Goal: Task Accomplishment & Management: Complete application form

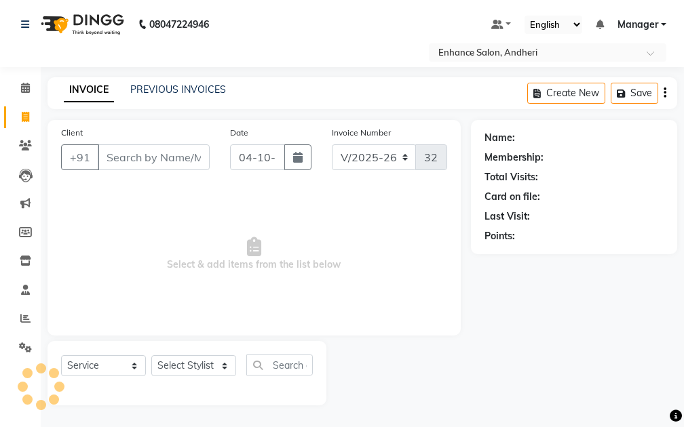
select select "7236"
select select "service"
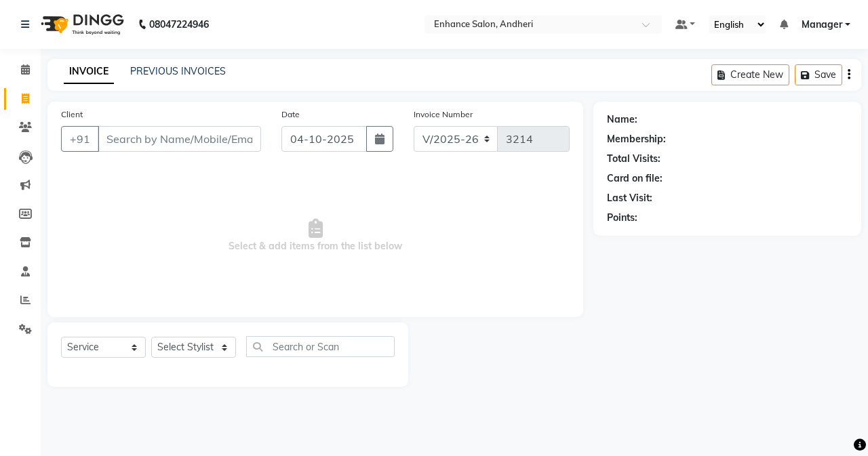
click at [121, 119] on div "Client +91" at bounding box center [161, 135] width 220 height 56
click at [127, 135] on input "Client" at bounding box center [179, 139] width 163 height 26
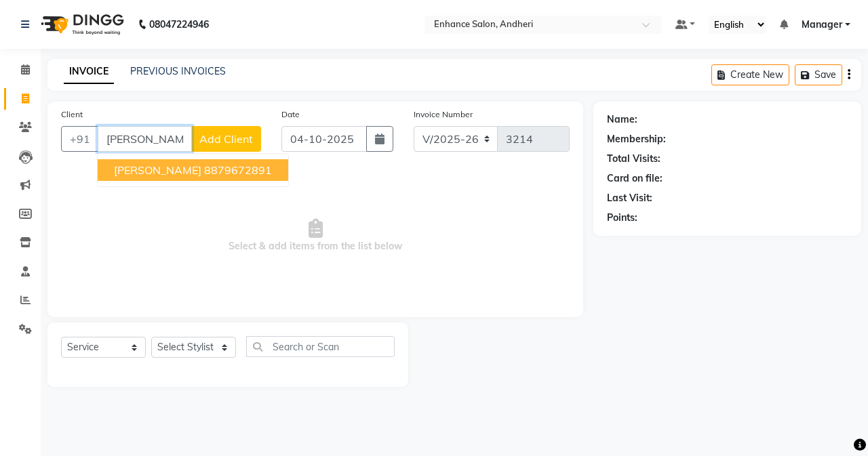
click at [179, 172] on span "[PERSON_NAME]" at bounding box center [158, 170] width 88 height 14
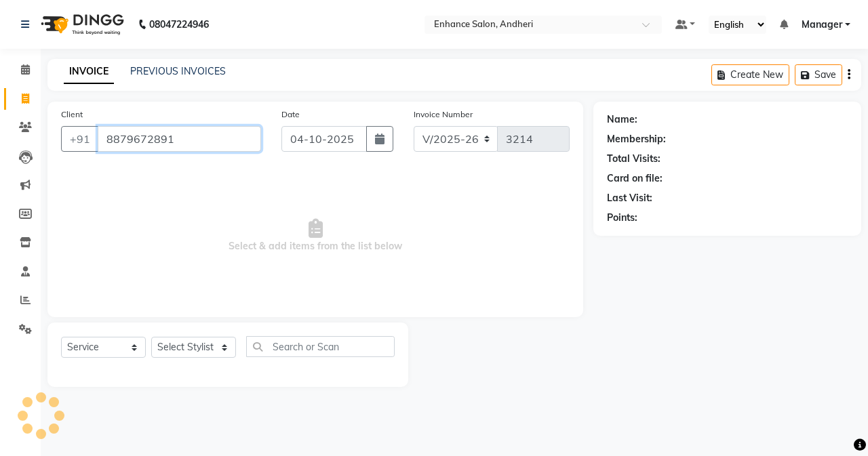
type input "8879672891"
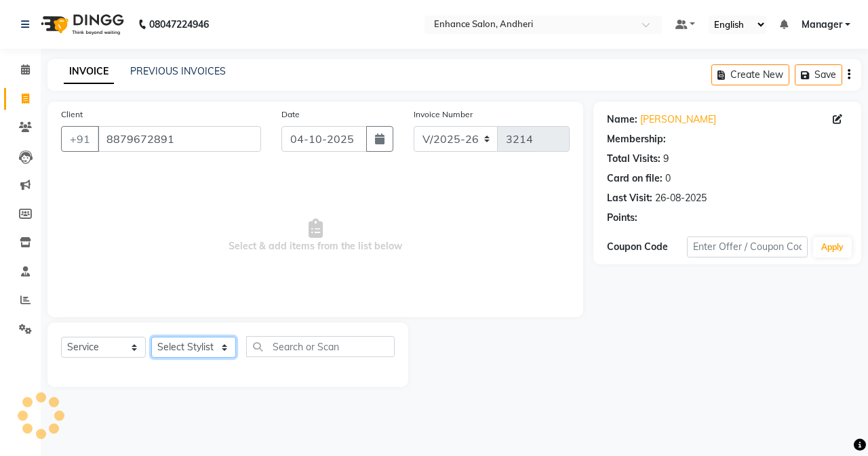
click at [192, 346] on select "Select Stylist Admin [PERSON_NAME] [PERSON_NAME] [PERSON_NAME] Manager [PERSON_…" at bounding box center [193, 347] width 85 height 21
select select "61732"
click at [151, 337] on select "Select Stylist Admin [PERSON_NAME] [PERSON_NAME] [PERSON_NAME] Manager [PERSON_…" at bounding box center [193, 347] width 85 height 21
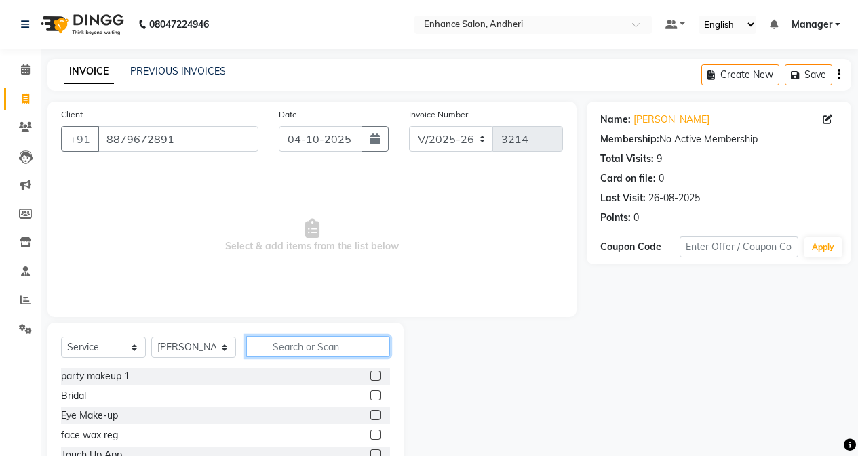
click at [288, 345] on input "text" at bounding box center [318, 346] width 144 height 21
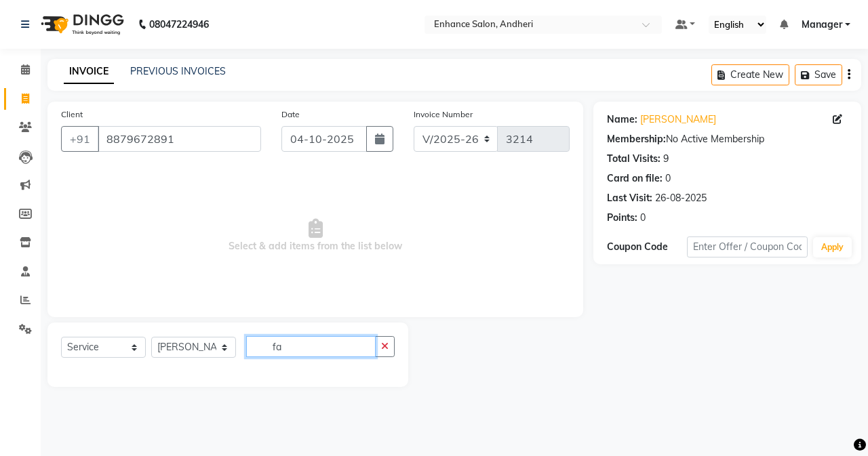
type input "f"
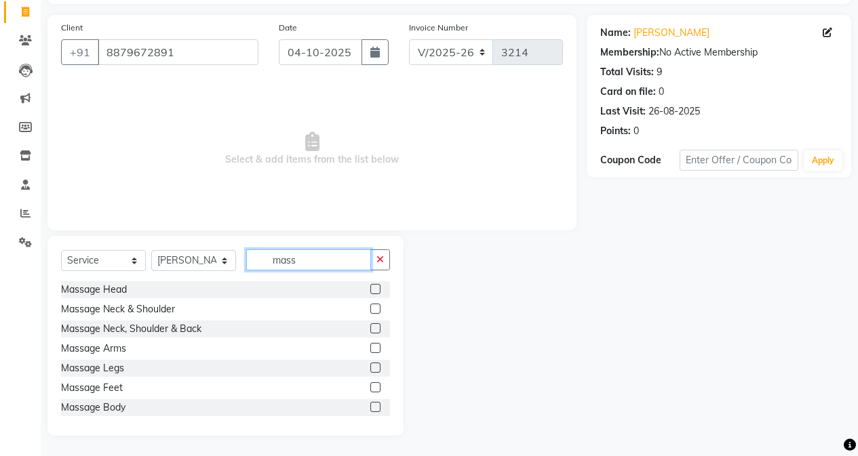
scroll to position [22, 0]
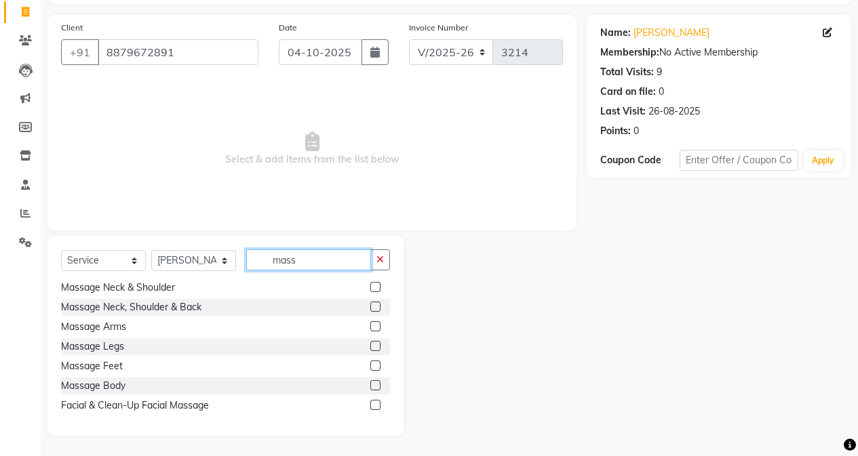
type input "mass"
click at [370, 409] on label at bounding box center [375, 405] width 10 height 10
click at [370, 409] on input "checkbox" at bounding box center [374, 406] width 9 height 9
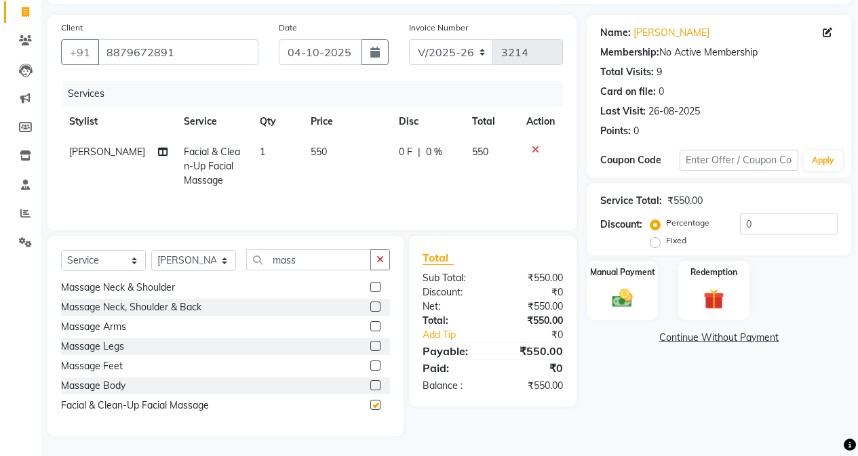
checkbox input "false"
click at [343, 159] on td "550" at bounding box center [347, 166] width 88 height 59
select select "61732"
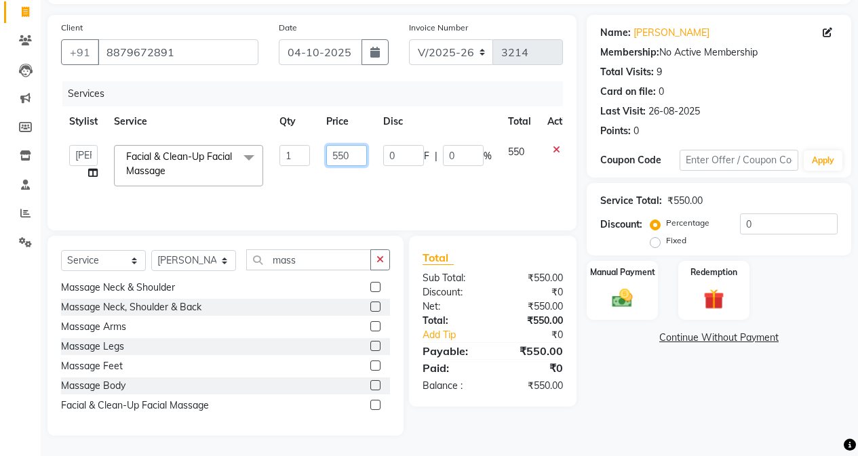
click at [357, 162] on input "550" at bounding box center [346, 155] width 41 height 21
type input "5"
type input "600"
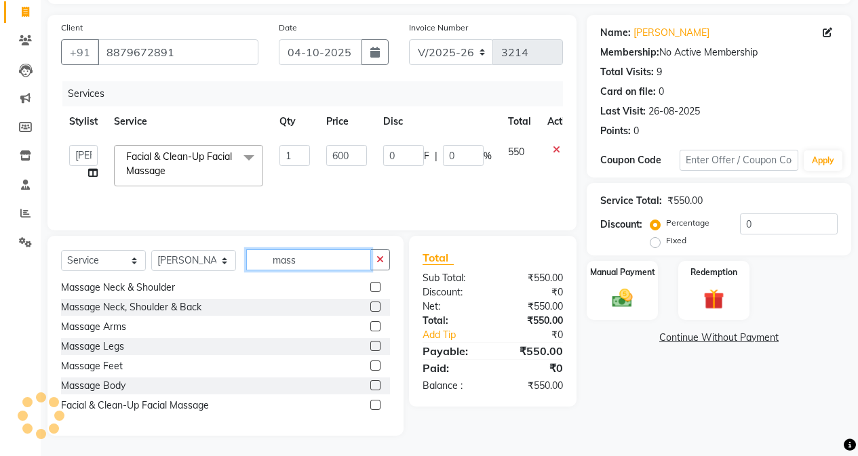
click at [323, 254] on input "mass" at bounding box center [308, 260] width 125 height 21
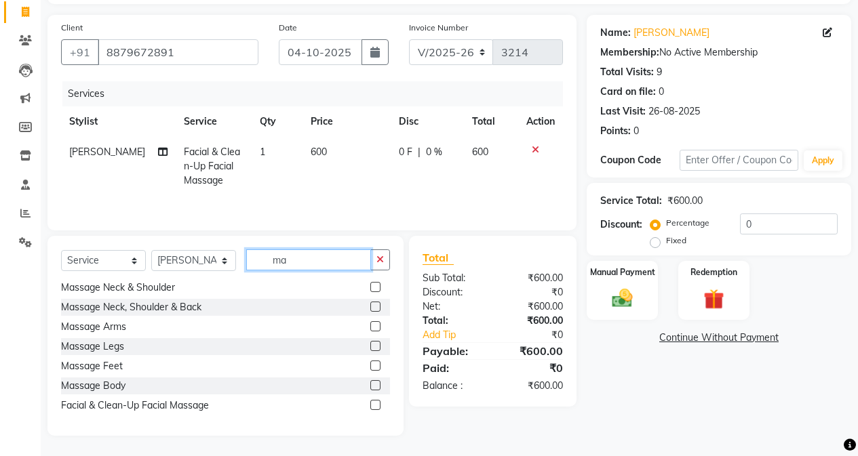
type input "m"
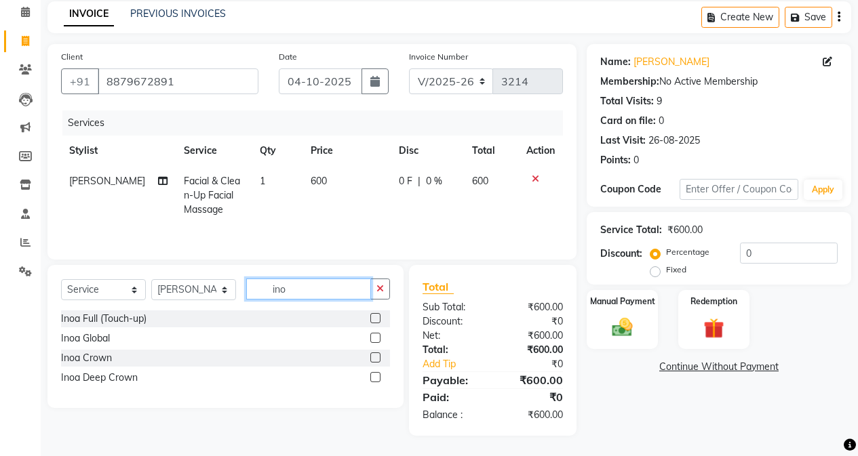
scroll to position [58, 0]
type input "inoa"
click at [378, 319] on label at bounding box center [375, 318] width 10 height 10
click at [378, 319] on input "checkbox" at bounding box center [374, 319] width 9 height 9
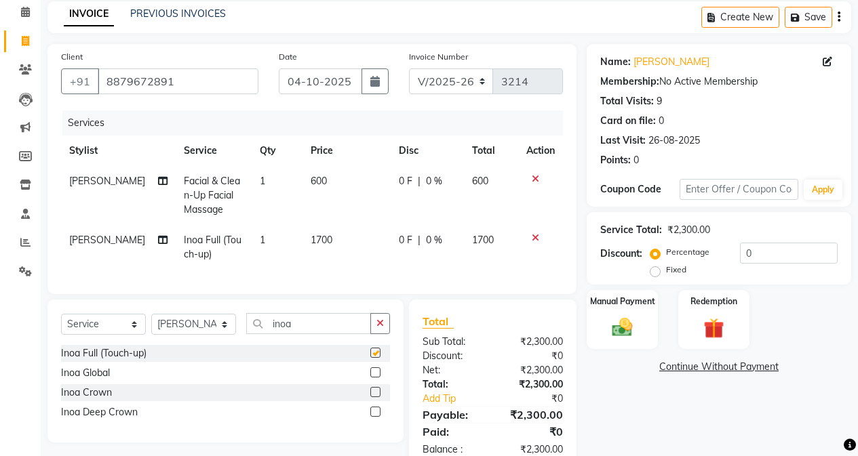
checkbox input "false"
click at [324, 330] on input "inoa" at bounding box center [308, 323] width 125 height 21
type input "i"
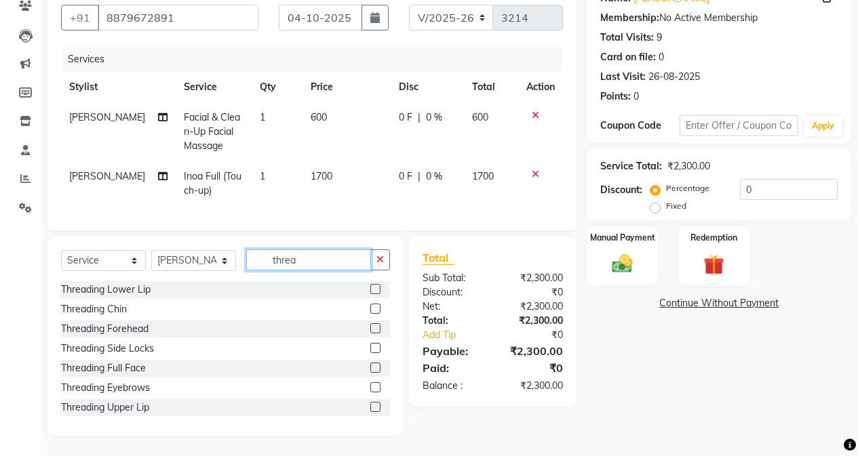
scroll to position [132, 0]
type input "threa"
click at [370, 388] on label at bounding box center [375, 388] width 10 height 10
click at [370, 388] on input "checkbox" at bounding box center [374, 388] width 9 height 9
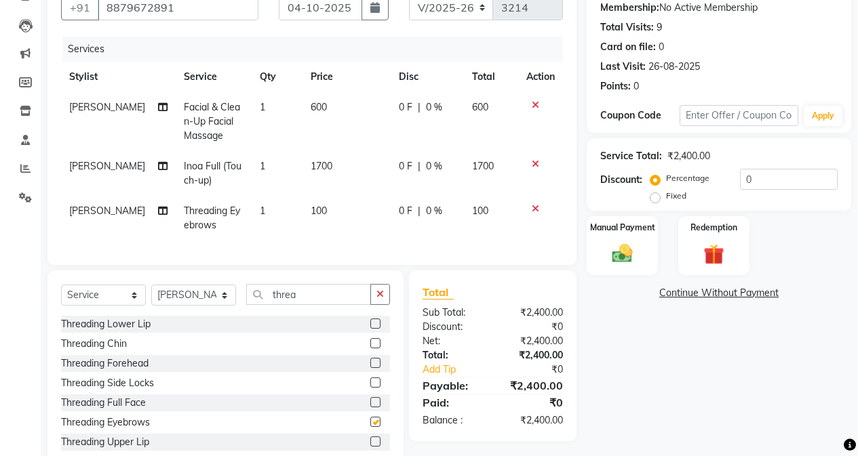
checkbox input "false"
click at [370, 427] on label at bounding box center [375, 440] width 10 height 10
click at [370, 427] on input "checkbox" at bounding box center [374, 440] width 9 height 9
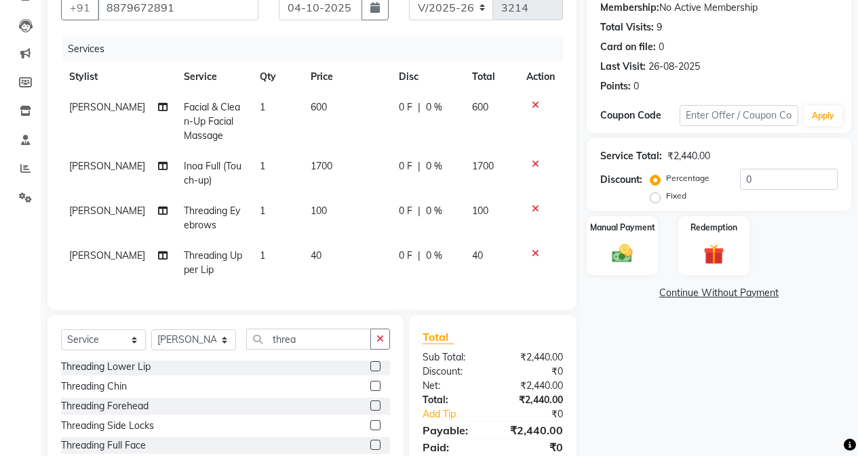
checkbox input "false"
click at [184, 345] on select "Select Stylist Admin [PERSON_NAME] [PERSON_NAME] [PERSON_NAME] Manager [PERSON_…" at bounding box center [193, 340] width 85 height 21
select select "61734"
click at [151, 340] on select "Select Stylist Admin [PERSON_NAME] [PERSON_NAME] [PERSON_NAME] Manager [PERSON_…" at bounding box center [193, 340] width 85 height 21
click at [296, 343] on input "threa" at bounding box center [308, 339] width 125 height 21
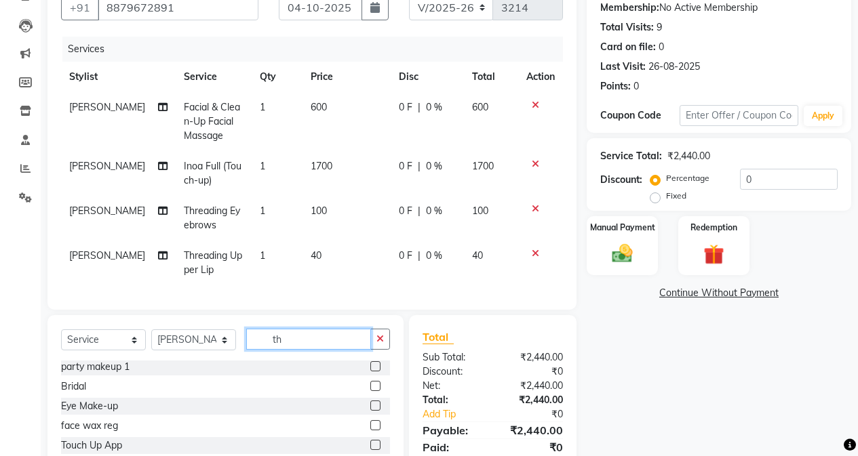
type input "t"
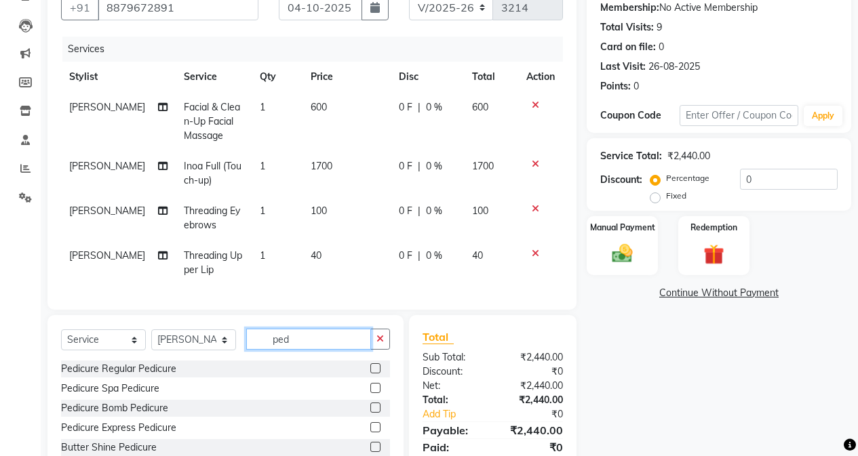
type input "ped"
click at [374, 374] on label at bounding box center [375, 369] width 10 height 10
click at [374, 374] on input "checkbox" at bounding box center [374, 369] width 9 height 9
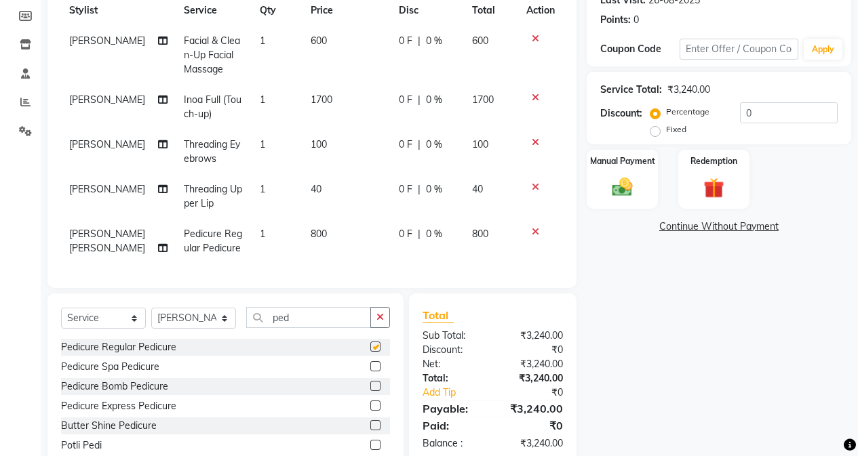
scroll to position [248, 0]
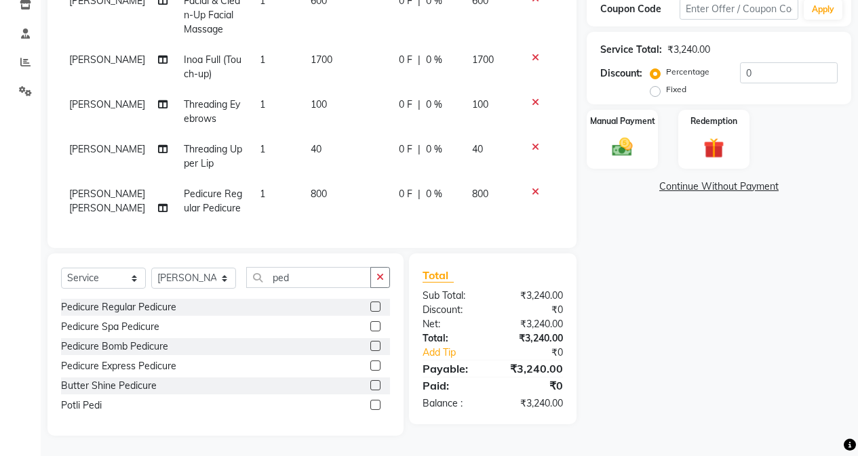
checkbox input "false"
click at [683, 62] on input "0" at bounding box center [789, 72] width 98 height 21
type input "10"
click at [650, 260] on div "Name: [PERSON_NAME] Membership: No Active Membership Total Visits: 9 Card on fi…" at bounding box center [724, 150] width 275 height 572
drag, startPoint x: 317, startPoint y: 138, endPoint x: 364, endPoint y: 159, distance: 51.9
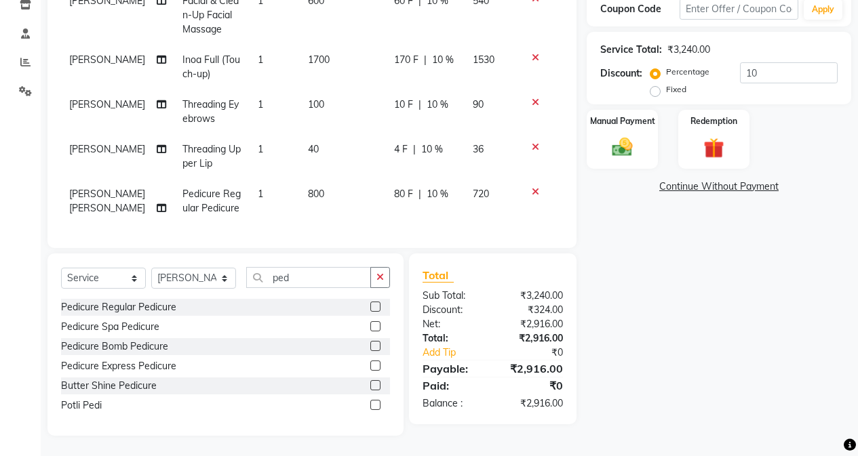
click at [321, 142] on td "40" at bounding box center [343, 156] width 86 height 45
select select "61732"
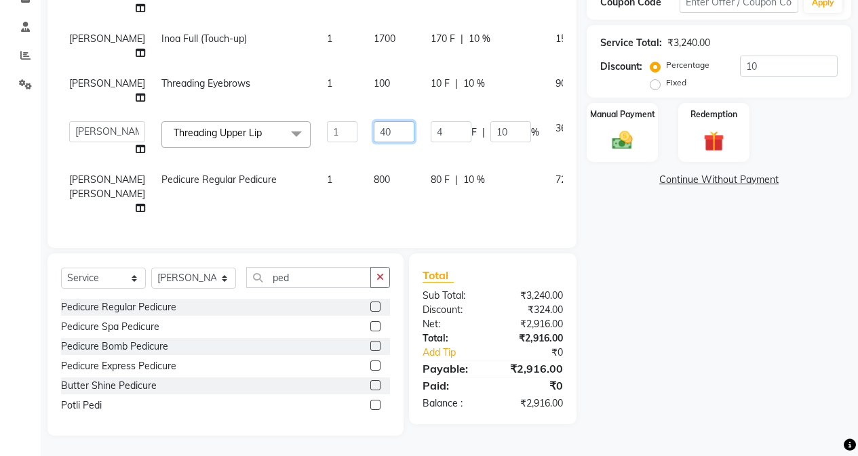
click at [374, 142] on input "40" at bounding box center [394, 131] width 41 height 21
type input "44"
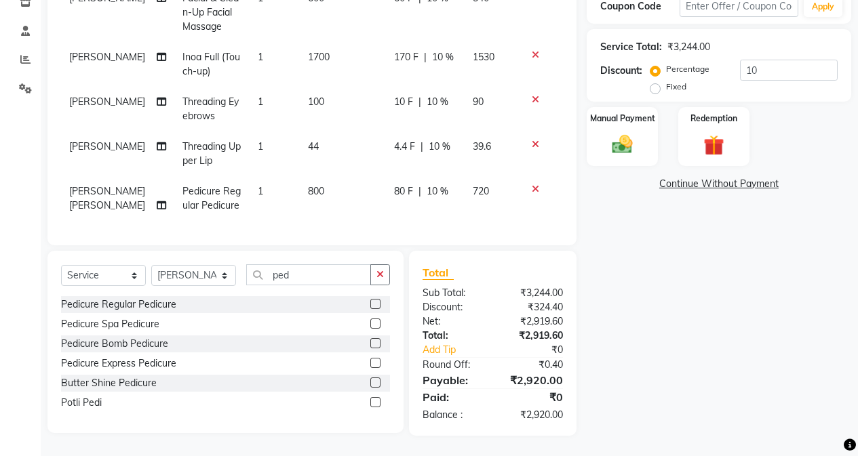
scroll to position [241, 0]
click at [598, 296] on div "Name: [PERSON_NAME] Membership: No Active Membership Total Visits: 9 Card on fi…" at bounding box center [724, 148] width 275 height 575
click at [621, 142] on img at bounding box center [622, 144] width 35 height 24
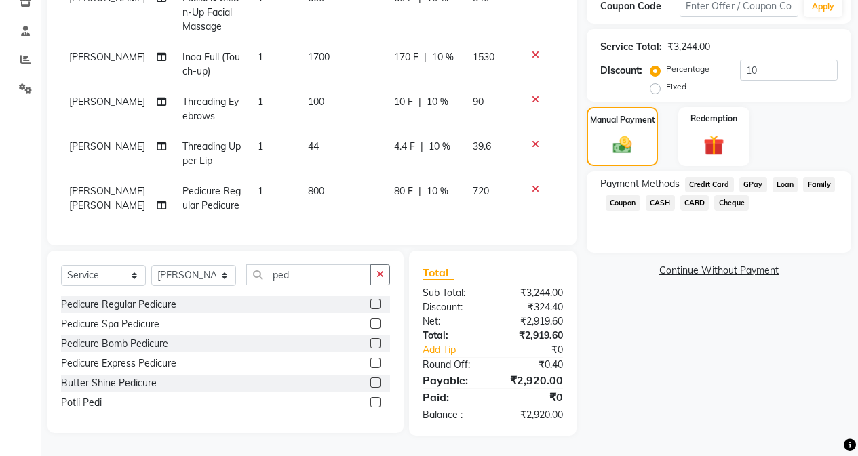
click at [683, 203] on span "CARD" at bounding box center [694, 203] width 29 height 16
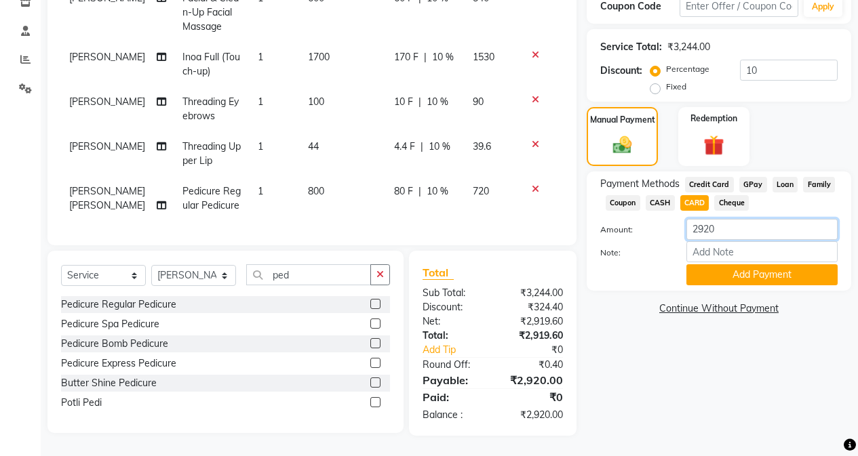
click at [683, 221] on input "2920" at bounding box center [761, 229] width 151 height 21
type input "2000"
click at [683, 268] on button "Add Payment" at bounding box center [761, 275] width 151 height 21
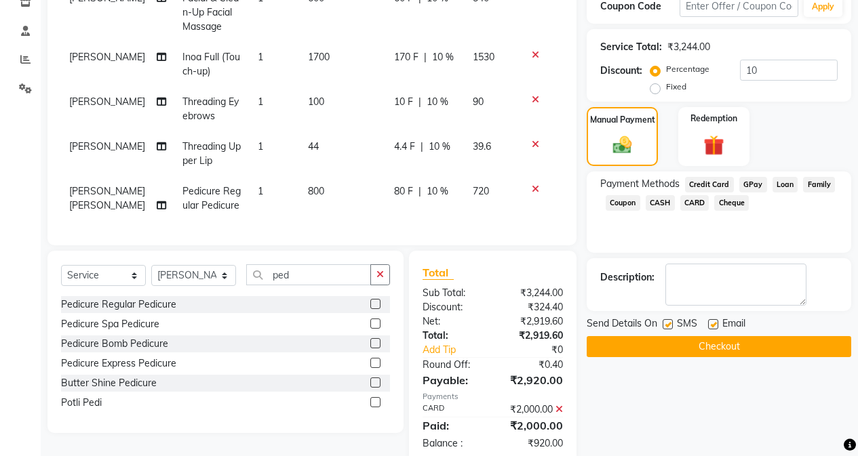
click at [683, 183] on span "GPay" at bounding box center [753, 185] width 28 height 16
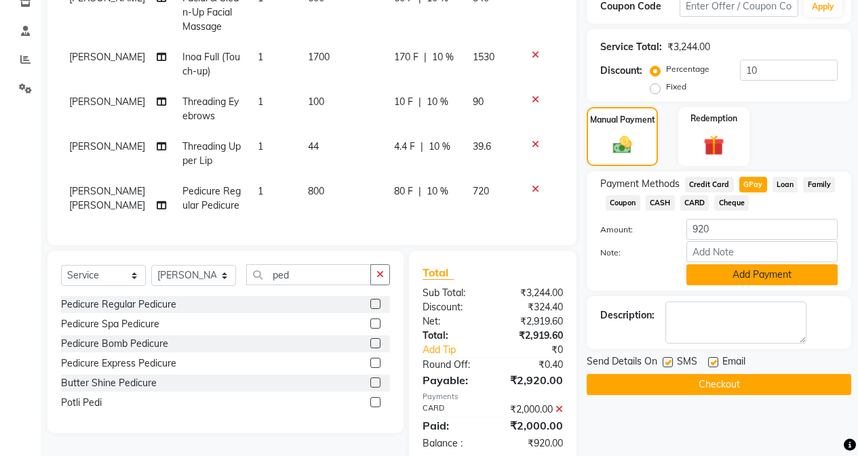
click at [683, 285] on button "Add Payment" at bounding box center [761, 275] width 151 height 21
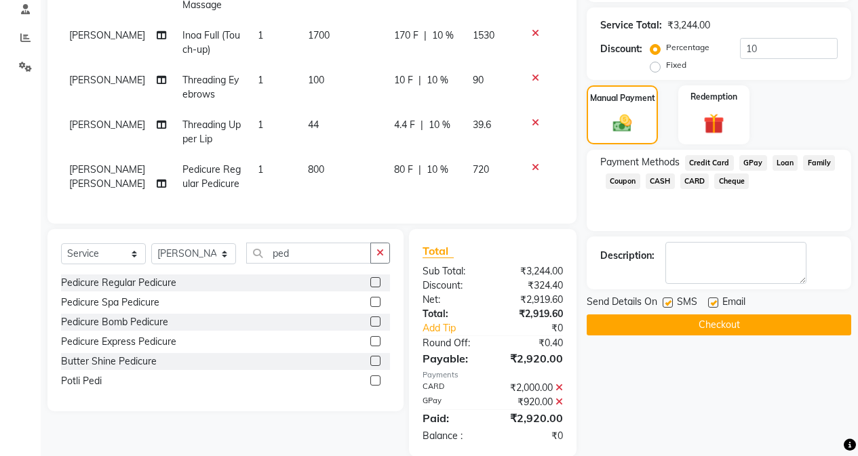
scroll to position [284, 0]
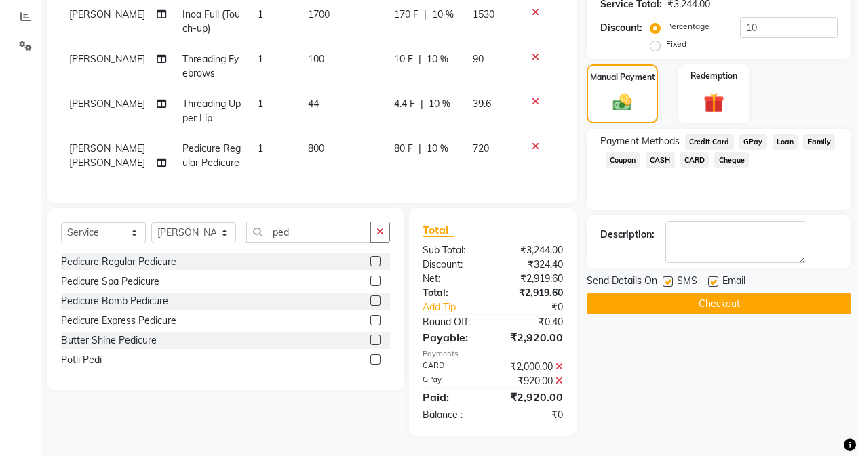
click at [683, 306] on button "Checkout" at bounding box center [719, 304] width 265 height 21
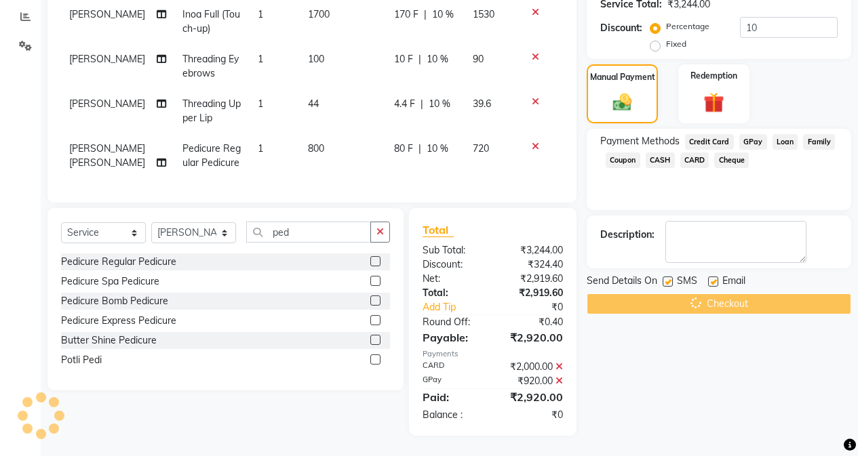
scroll to position [148, 0]
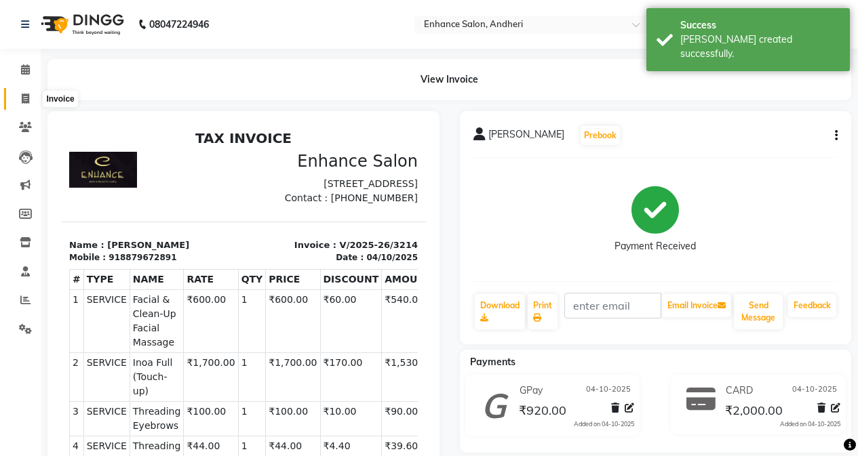
click at [28, 99] on icon at bounding box center [25, 99] width 7 height 10
select select "service"
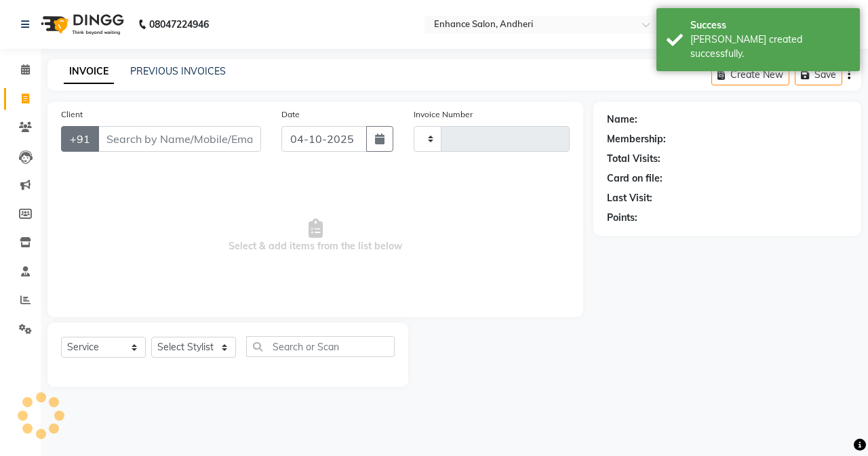
type input "3215"
select select "7236"
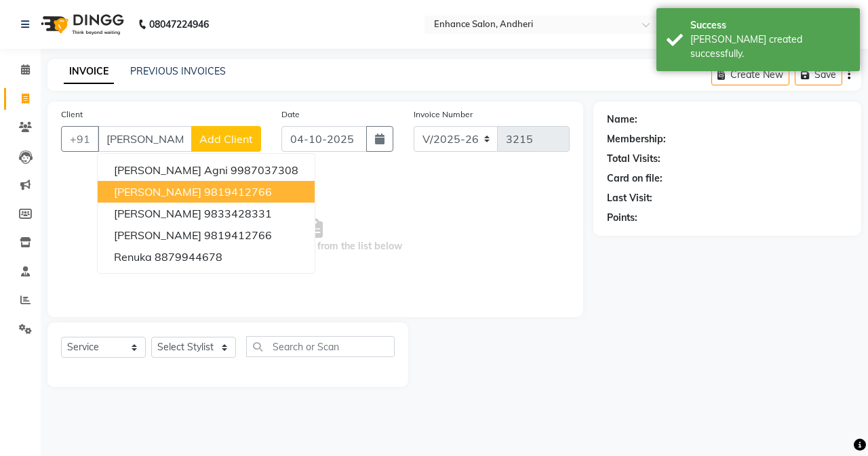
click at [172, 191] on span "[PERSON_NAME]" at bounding box center [158, 192] width 88 height 14
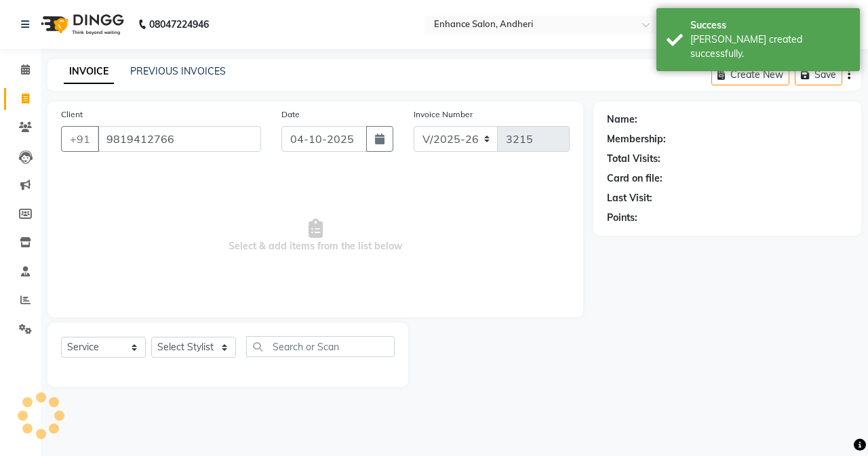
type input "9819412766"
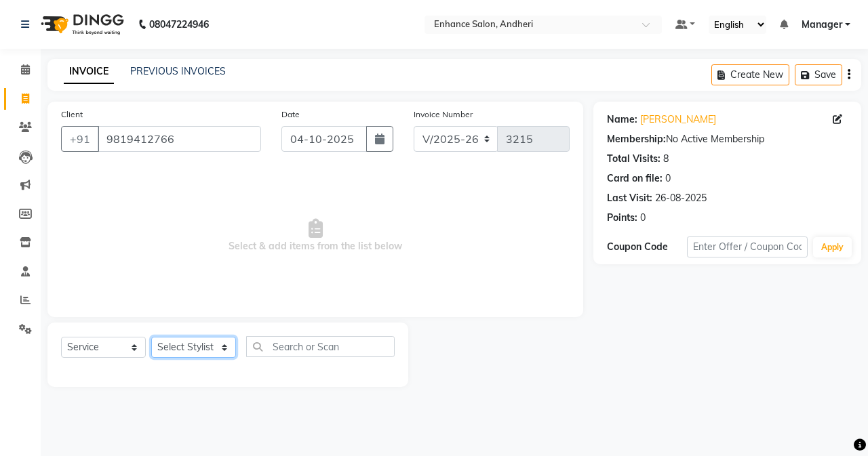
click at [199, 343] on select "Select Stylist Admin [PERSON_NAME] [PERSON_NAME] [PERSON_NAME] Manager [PERSON_…" at bounding box center [193, 347] width 85 height 21
select select "61731"
click at [151, 337] on select "Select Stylist Admin [PERSON_NAME] [PERSON_NAME] [PERSON_NAME] Manager [PERSON_…" at bounding box center [193, 347] width 85 height 21
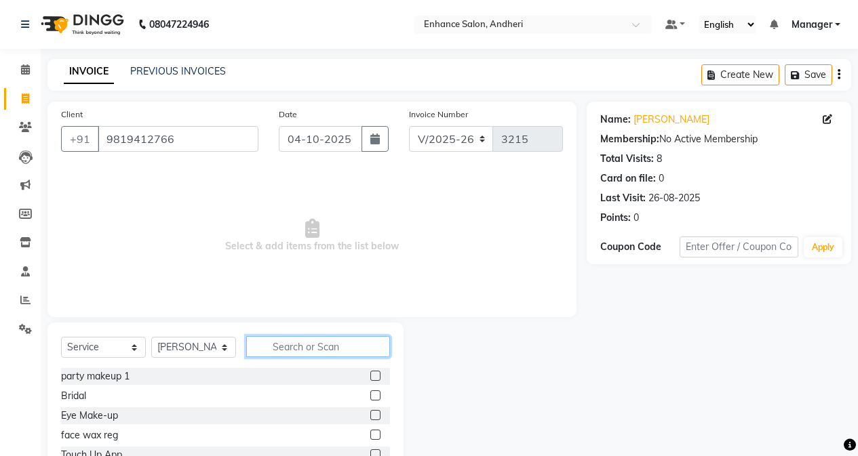
click at [267, 343] on input "text" at bounding box center [318, 346] width 144 height 21
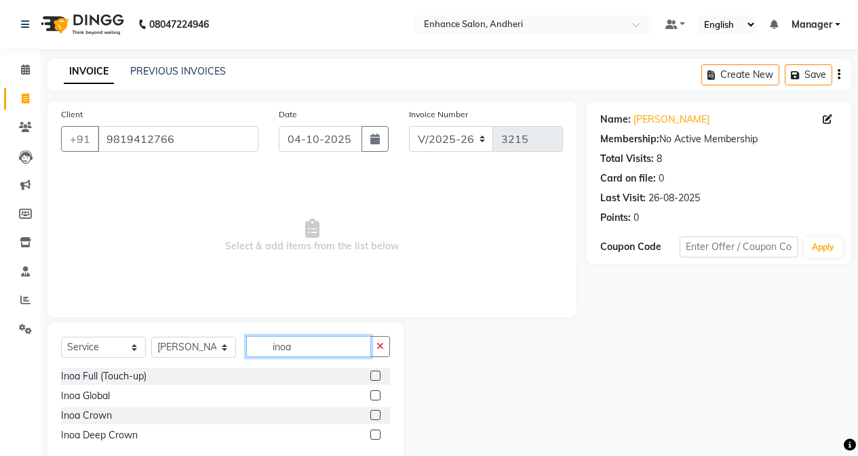
type input "inoa"
click at [371, 374] on label at bounding box center [375, 376] width 10 height 10
click at [371, 374] on input "checkbox" at bounding box center [374, 376] width 9 height 9
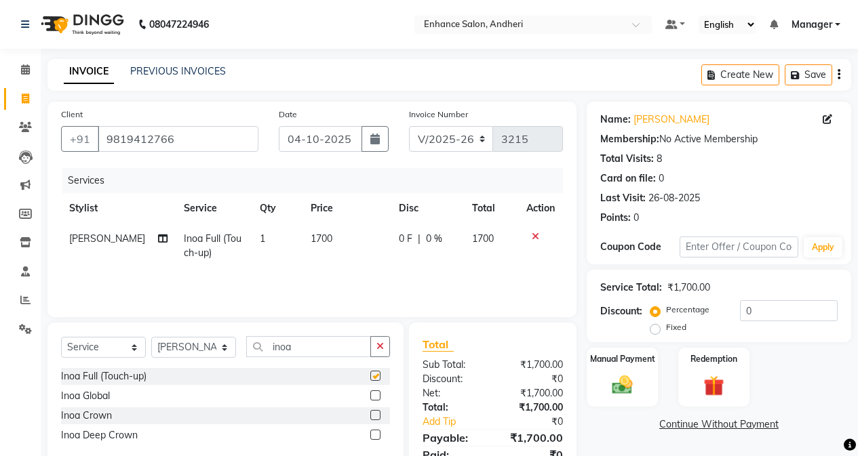
checkbox input "false"
drag, startPoint x: 170, startPoint y: 348, endPoint x: 170, endPoint y: 338, distance: 10.2
click at [170, 348] on select "Select Stylist Admin [PERSON_NAME] [PERSON_NAME] [PERSON_NAME] Manager [PERSON_…" at bounding box center [193, 347] width 85 height 21
click at [148, 142] on input "9819412766" at bounding box center [178, 139] width 161 height 26
click at [168, 338] on select "Select Stylist Admin [PERSON_NAME] [PERSON_NAME] [PERSON_NAME] Manager [PERSON_…" at bounding box center [193, 347] width 85 height 21
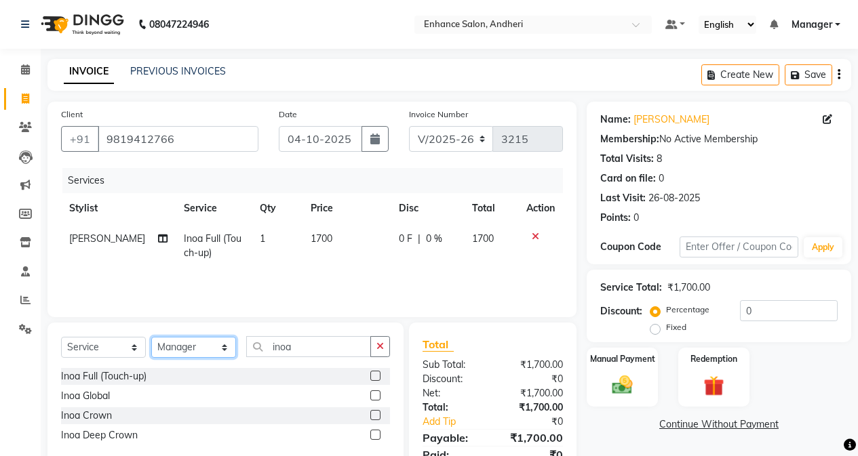
click at [151, 337] on select "Select Stylist Admin [PERSON_NAME] [PERSON_NAME] [PERSON_NAME] Manager [PERSON_…" at bounding box center [193, 347] width 85 height 21
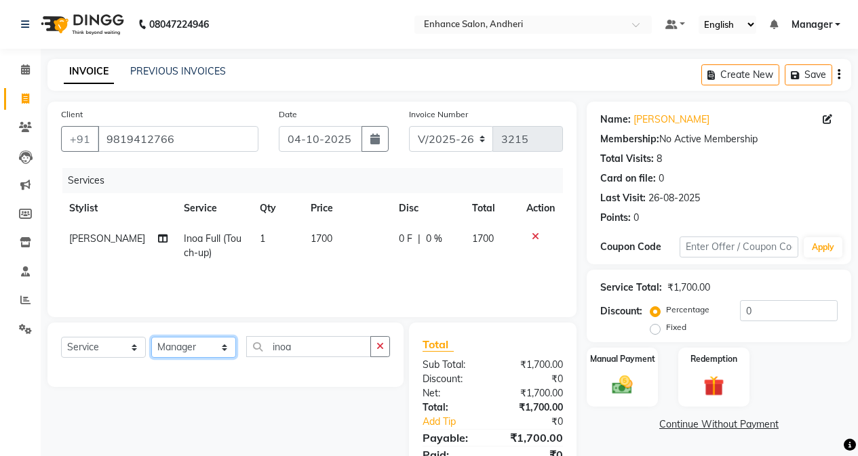
click at [197, 351] on select "Select Stylist Admin [PERSON_NAME] [PERSON_NAME] [PERSON_NAME] Manager [PERSON_…" at bounding box center [193, 347] width 85 height 21
select select "61736"
click at [151, 337] on select "Select Stylist Admin [PERSON_NAME] [PERSON_NAME] [PERSON_NAME] Manager [PERSON_…" at bounding box center [193, 347] width 85 height 21
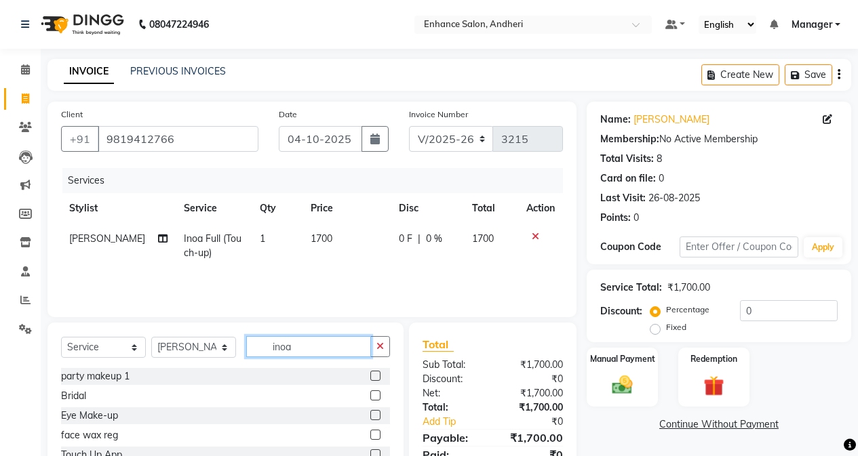
click at [305, 351] on input "inoa" at bounding box center [308, 346] width 125 height 21
type input "i"
type input "ped"
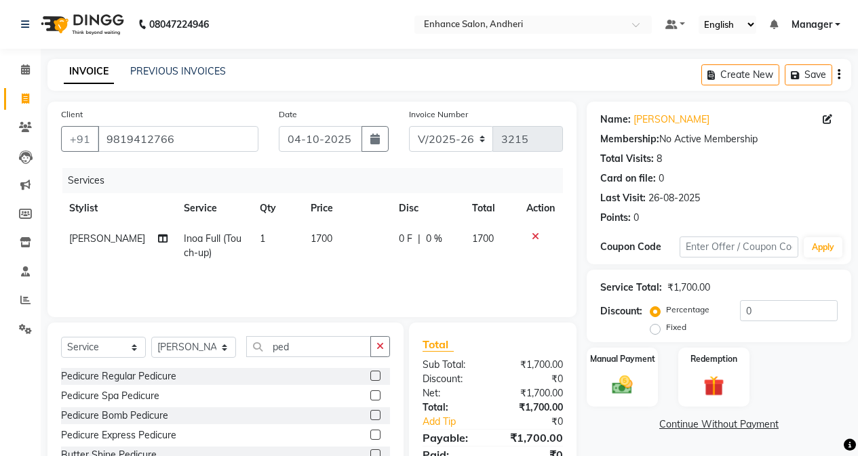
click at [373, 374] on label at bounding box center [375, 376] width 10 height 10
click at [373, 374] on input "checkbox" at bounding box center [374, 376] width 9 height 9
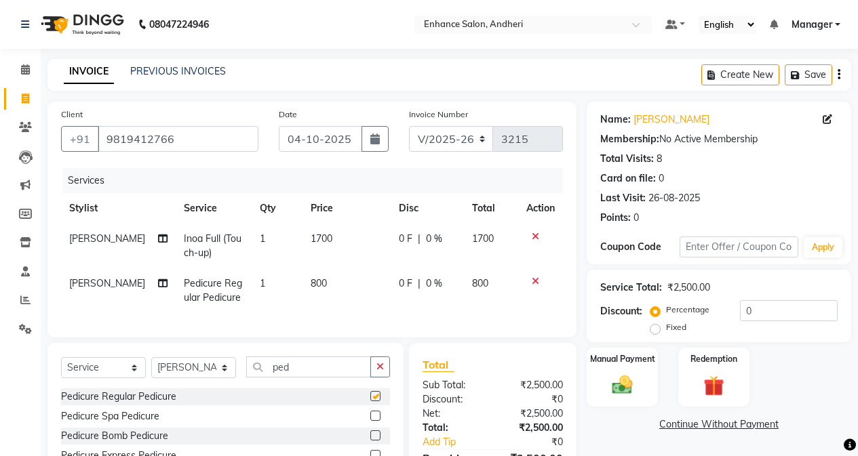
checkbox input "false"
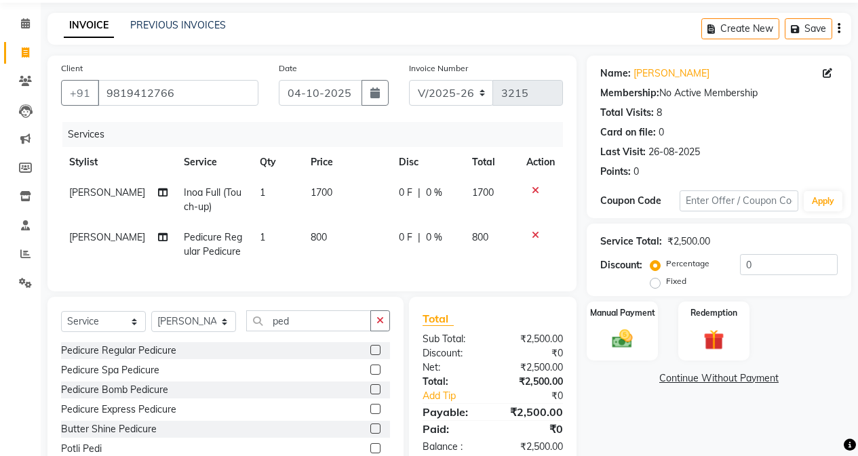
scroll to position [100, 0]
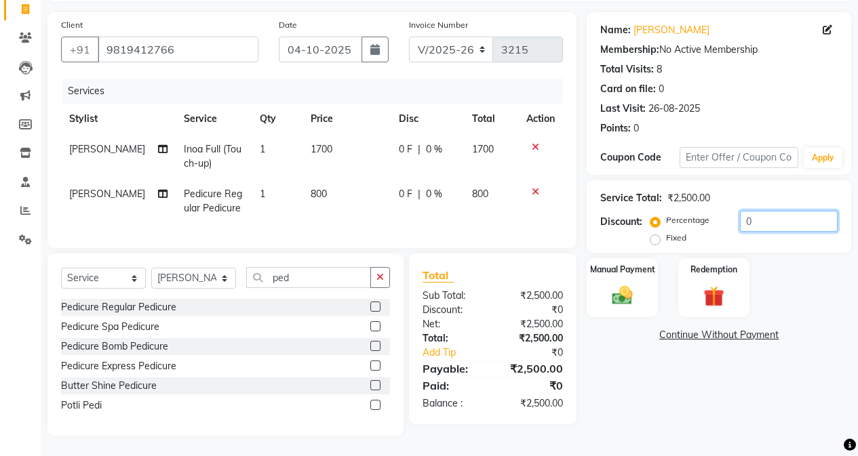
click at [683, 211] on input "0" at bounding box center [789, 221] width 98 height 21
type input "10"
click at [621, 284] on img at bounding box center [622, 296] width 35 height 24
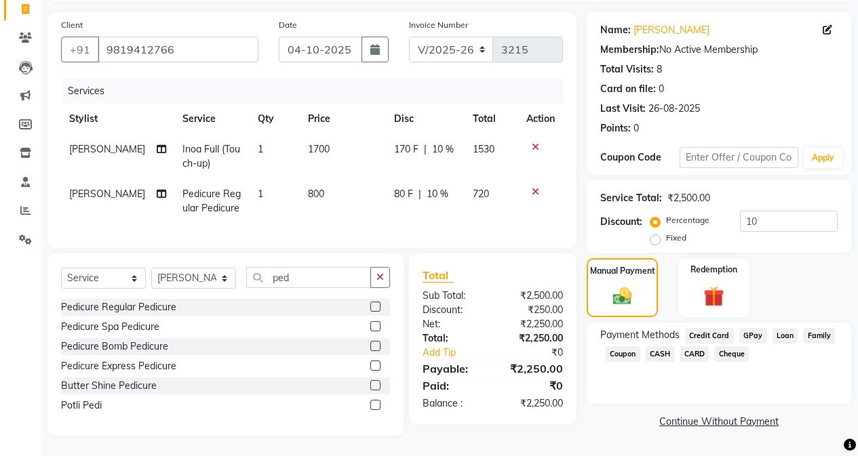
click at [683, 328] on span "GPay" at bounding box center [753, 336] width 28 height 16
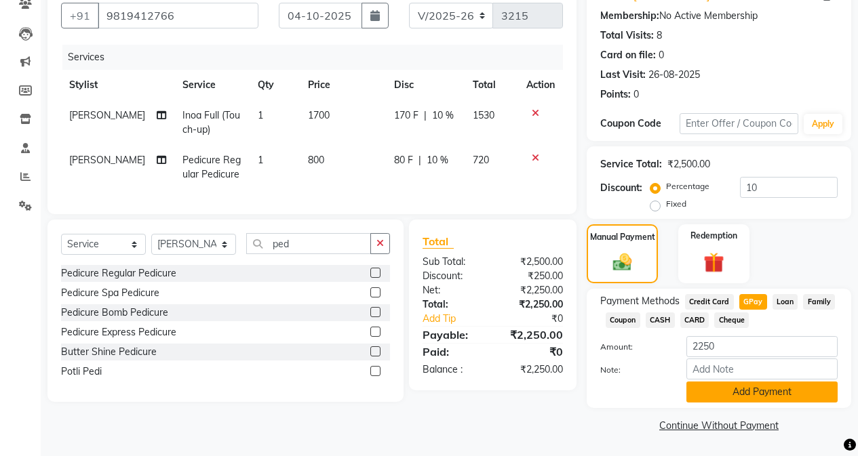
click at [683, 392] on button "Add Payment" at bounding box center [761, 392] width 151 height 21
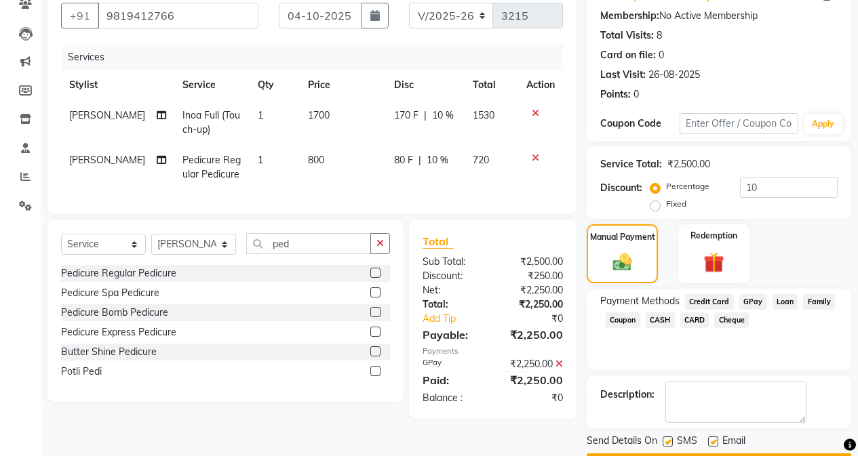
scroll to position [162, 0]
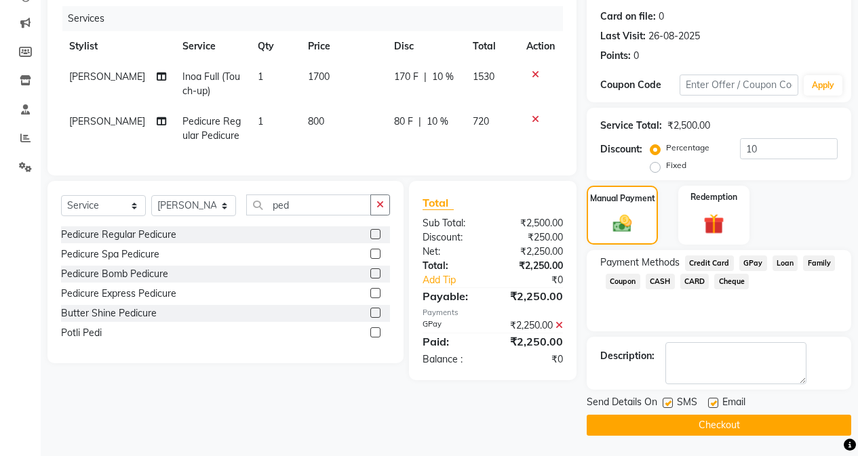
click at [683, 418] on button "Checkout" at bounding box center [719, 425] width 265 height 21
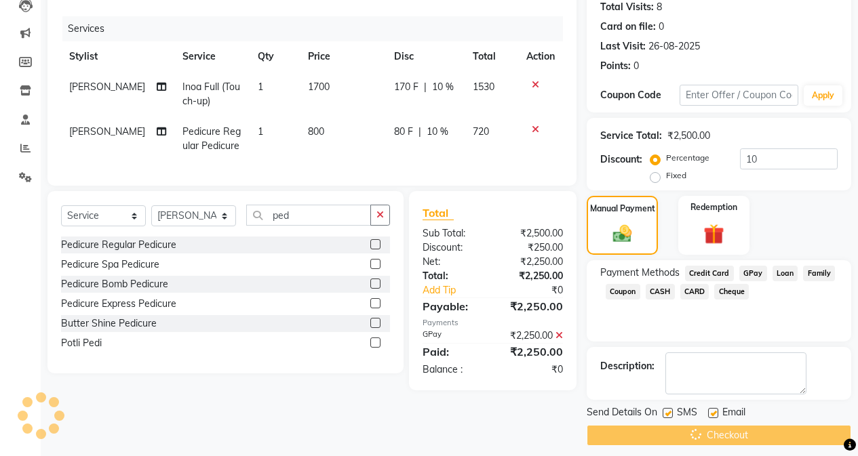
scroll to position [0, 0]
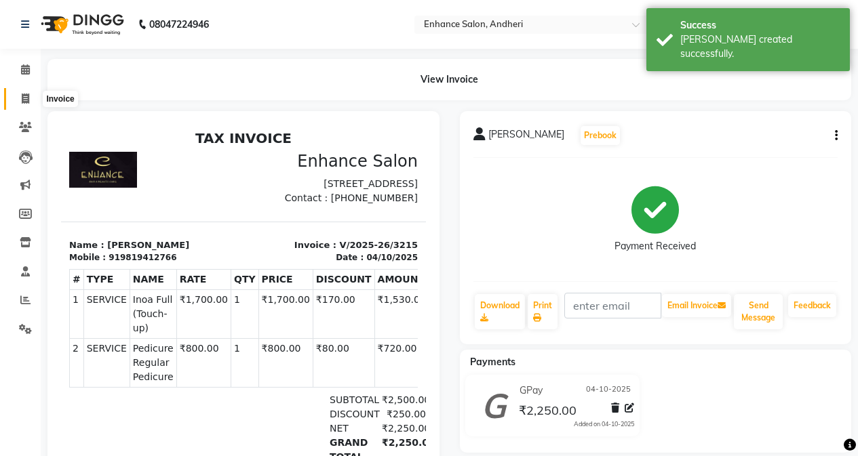
click at [23, 104] on span at bounding box center [26, 100] width 24 height 16
select select "service"
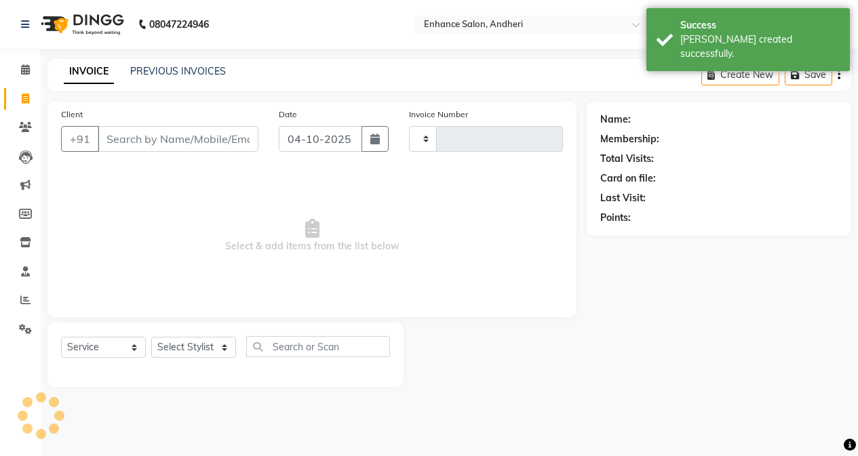
type input "3216"
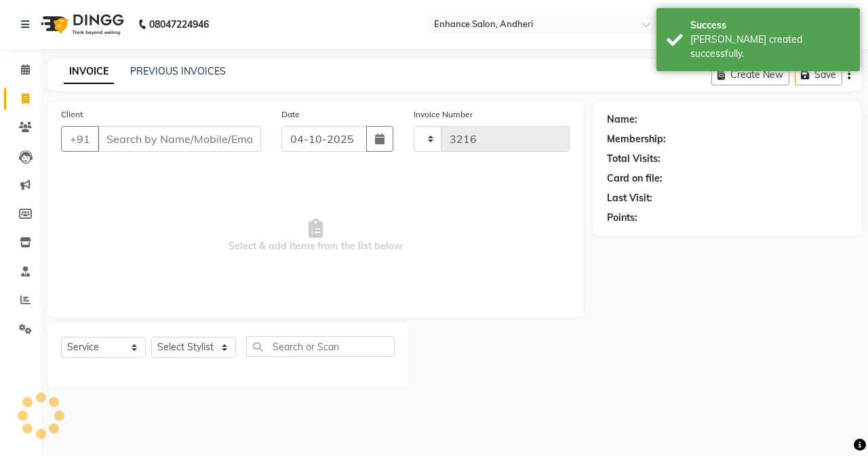
select select "7236"
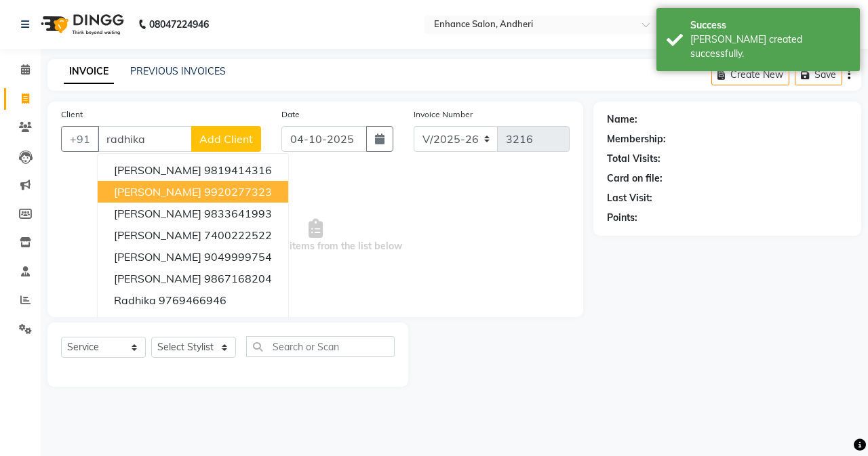
click at [191, 184] on button "[PERSON_NAME] 9920277323" at bounding box center [193, 192] width 191 height 22
type input "9920277323"
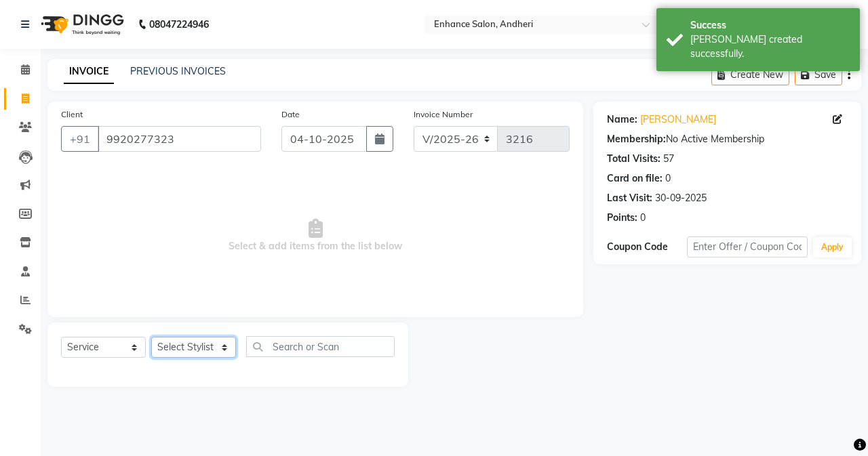
drag, startPoint x: 163, startPoint y: 351, endPoint x: 162, endPoint y: 341, distance: 9.6
click at [163, 350] on select "Select Stylist Admin [PERSON_NAME] [PERSON_NAME] [PERSON_NAME] Manager [PERSON_…" at bounding box center [193, 347] width 85 height 21
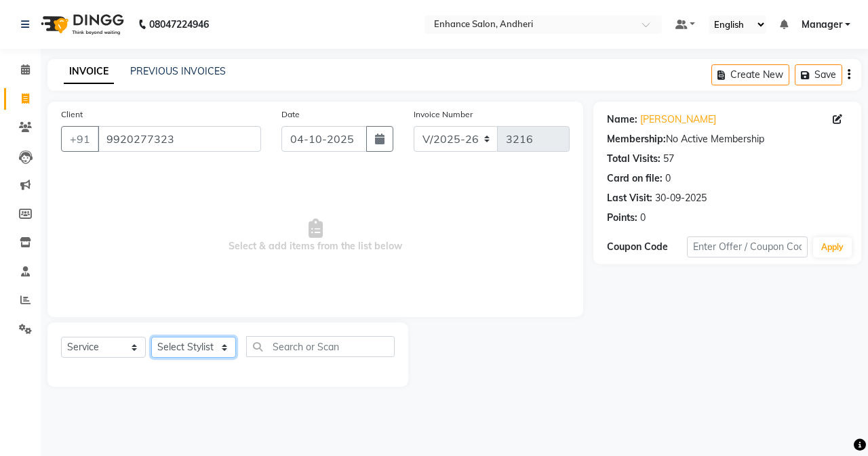
select select "61733"
click at [151, 337] on select "Select Stylist Admin [PERSON_NAME] [PERSON_NAME] [PERSON_NAME] Manager [PERSON_…" at bounding box center [193, 347] width 85 height 21
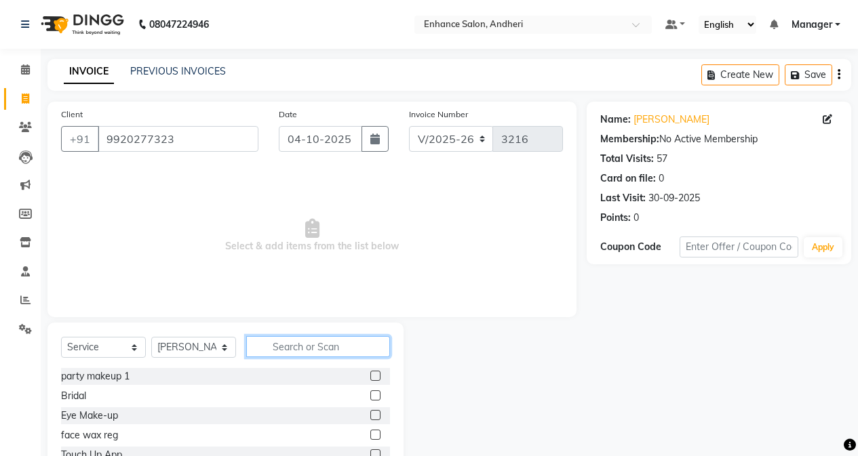
click at [311, 351] on input "text" at bounding box center [318, 346] width 144 height 21
type input "was"
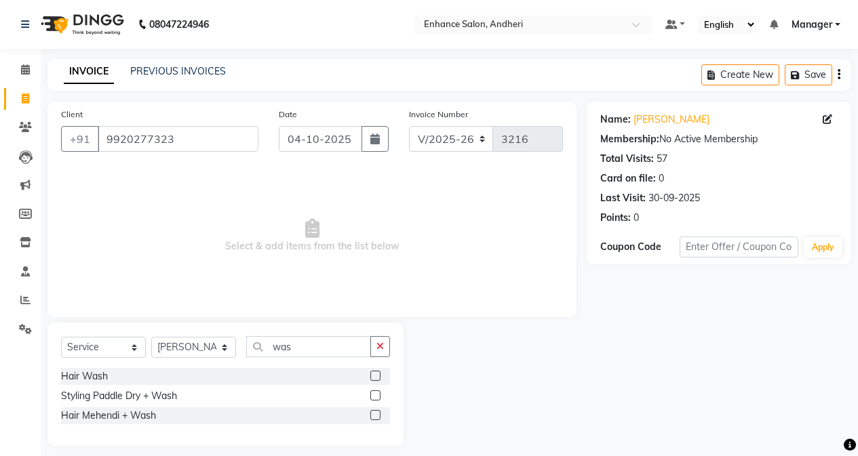
click at [378, 397] on label at bounding box center [375, 396] width 10 height 10
click at [378, 397] on input "checkbox" at bounding box center [374, 396] width 9 height 9
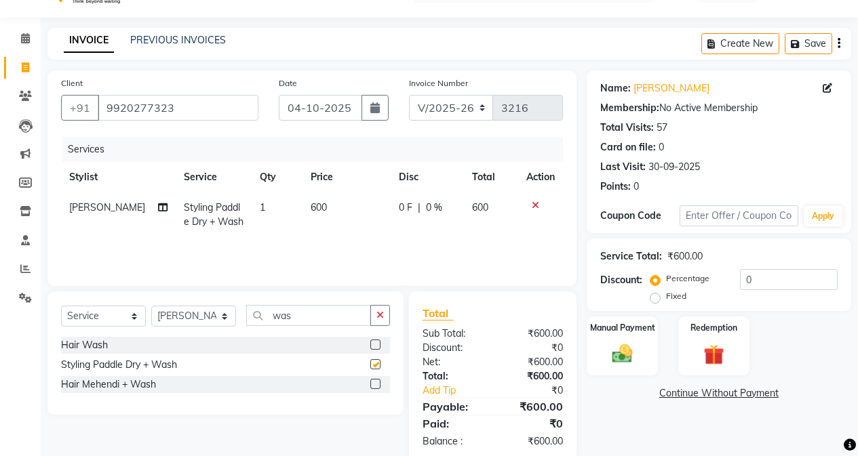
checkbox input "false"
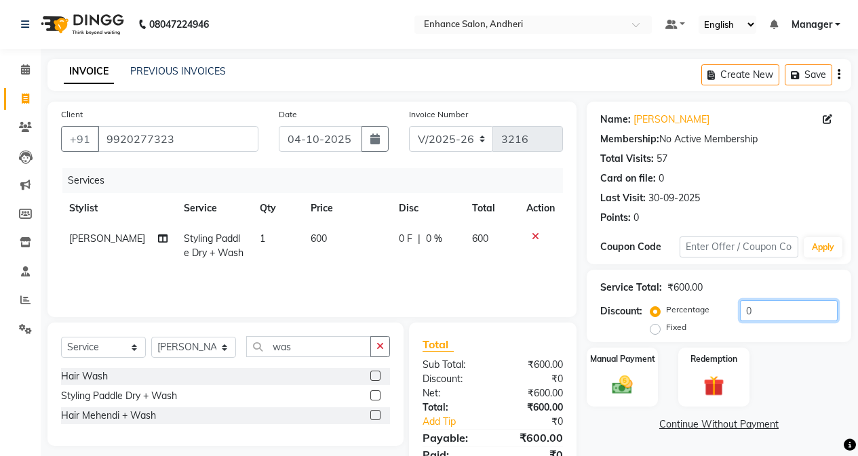
click at [683, 311] on input "0" at bounding box center [789, 310] width 98 height 21
click at [683, 318] on input "0" at bounding box center [789, 310] width 98 height 21
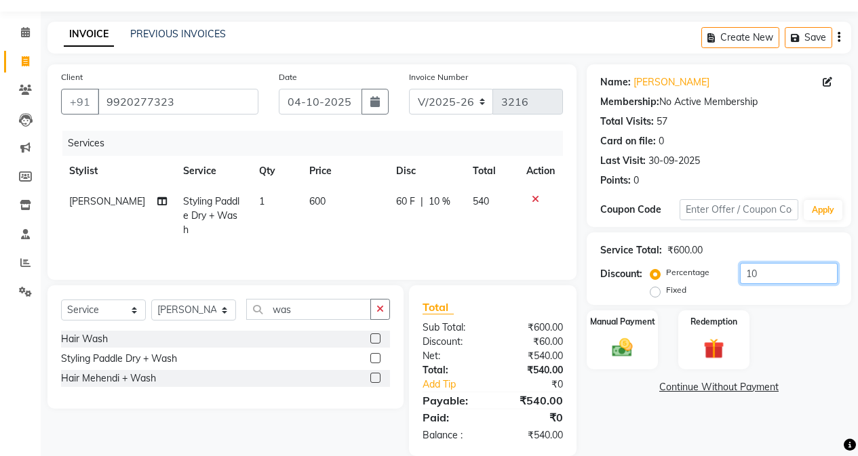
scroll to position [58, 0]
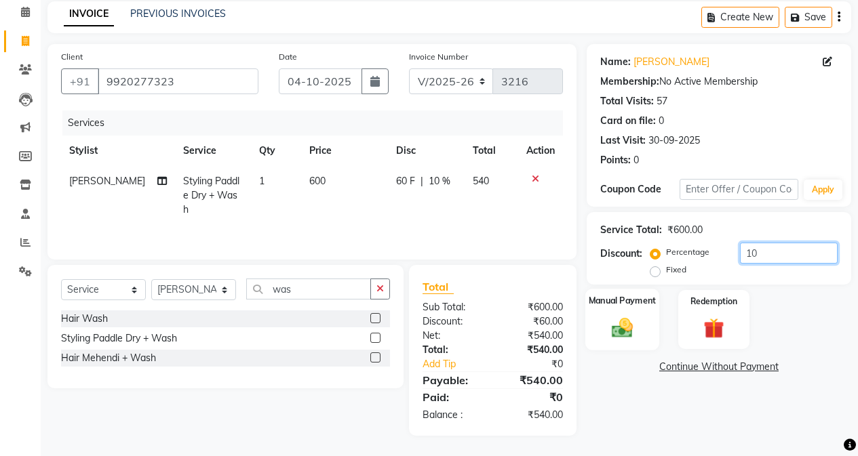
type input "10"
click at [631, 322] on img at bounding box center [622, 327] width 35 height 24
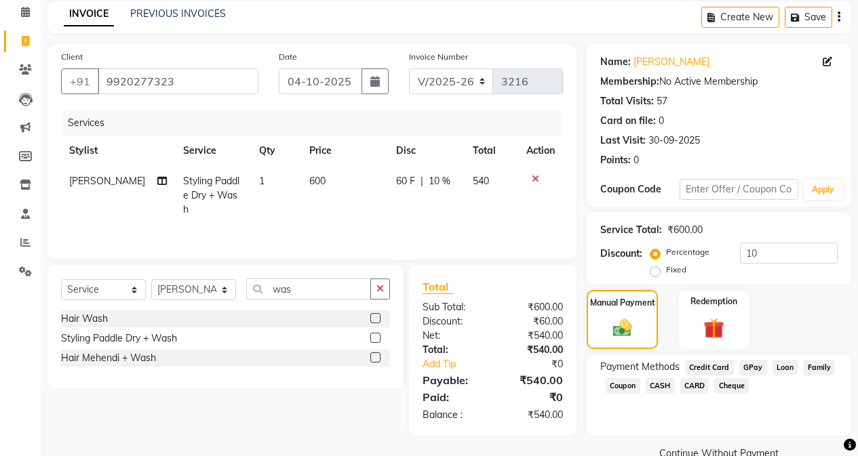
click at [683, 366] on span "GPay" at bounding box center [753, 368] width 28 height 16
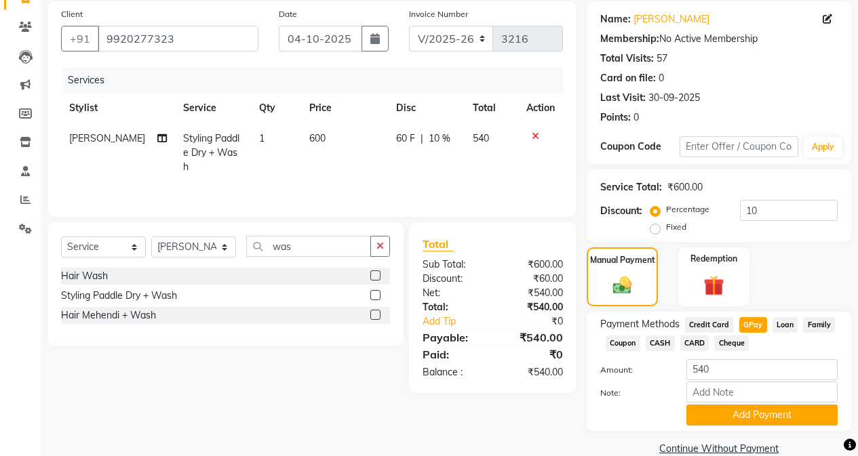
scroll to position [123, 0]
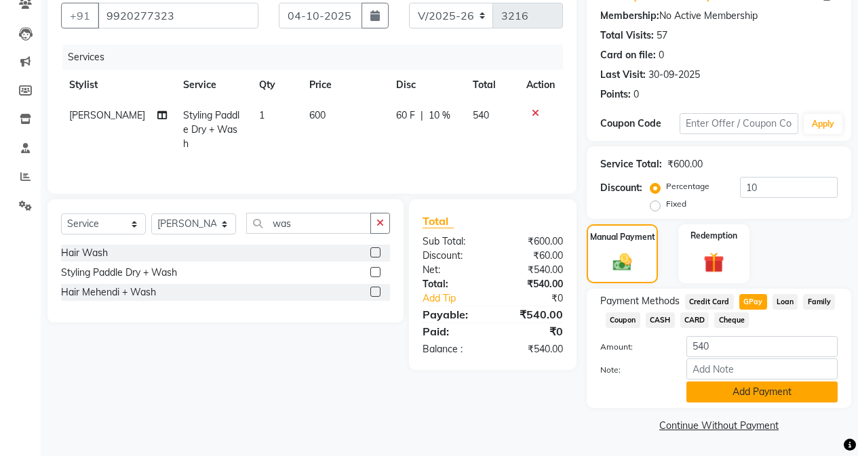
click at [683, 388] on button "Add Payment" at bounding box center [761, 392] width 151 height 21
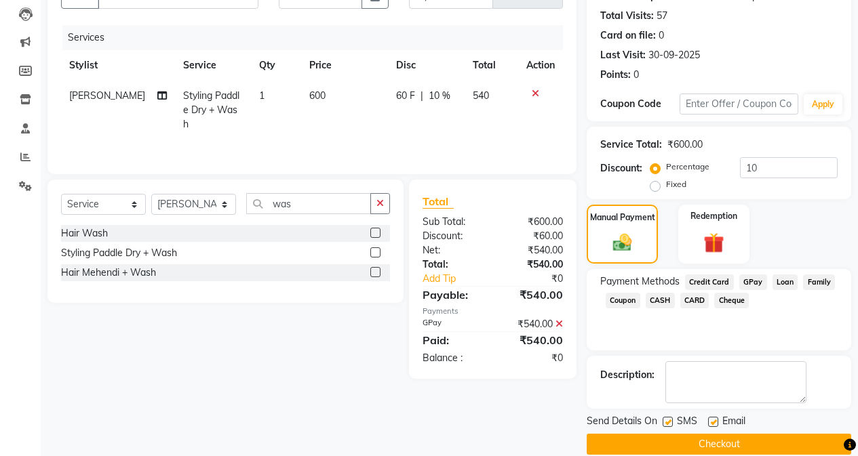
scroll to position [162, 0]
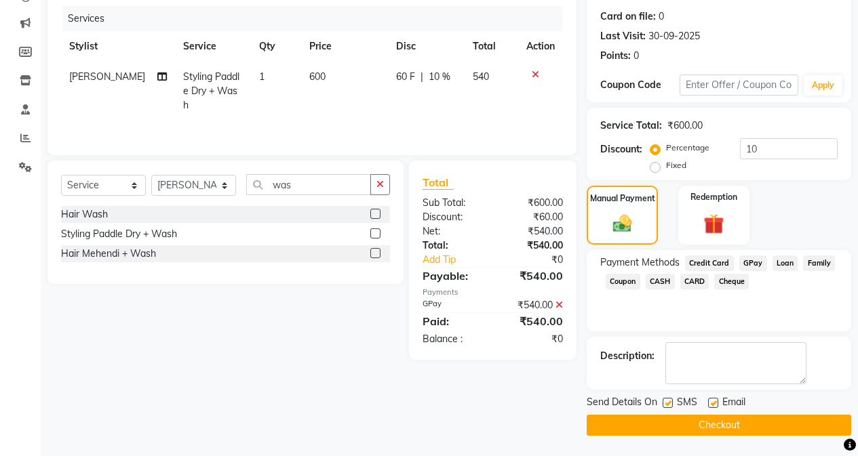
click at [683, 415] on button "Checkout" at bounding box center [719, 425] width 265 height 21
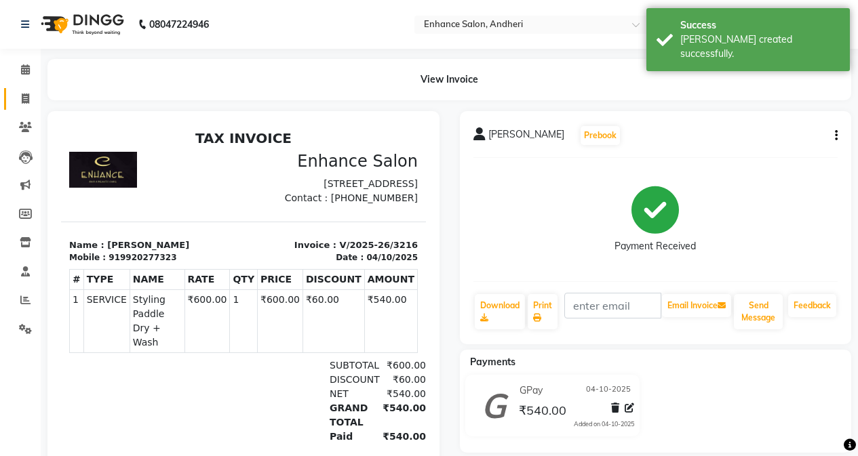
click at [28, 89] on link "Invoice" at bounding box center [20, 99] width 33 height 22
select select "service"
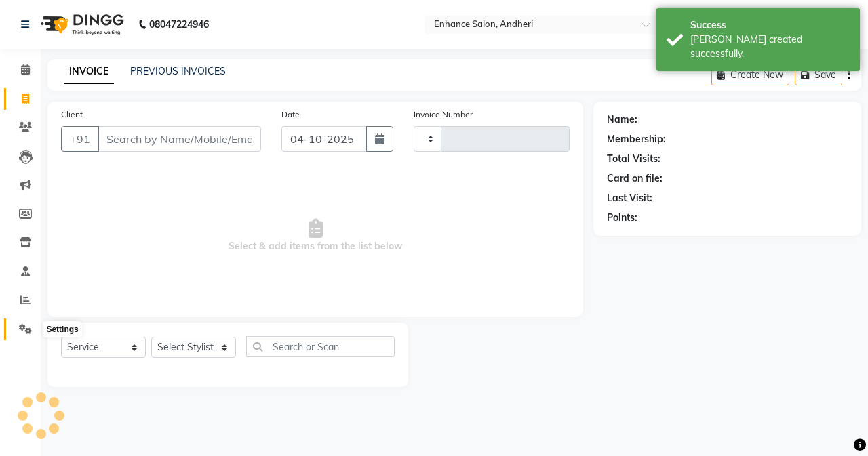
type input "3217"
select select "7236"
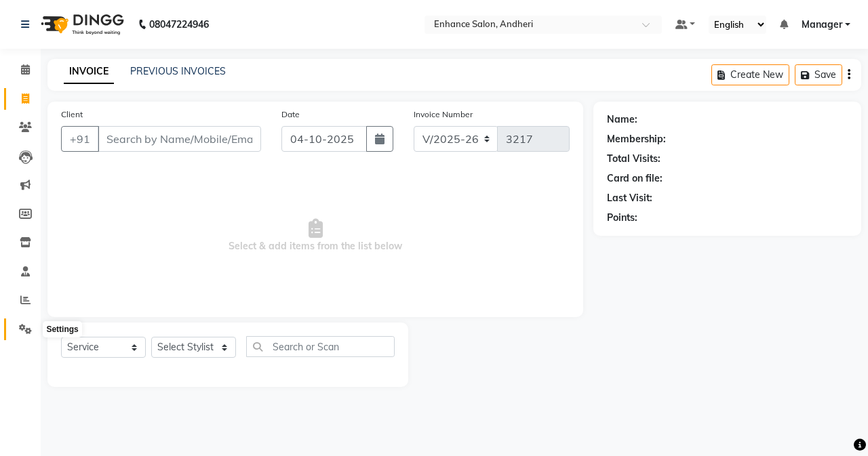
click at [26, 328] on icon at bounding box center [25, 329] width 13 height 10
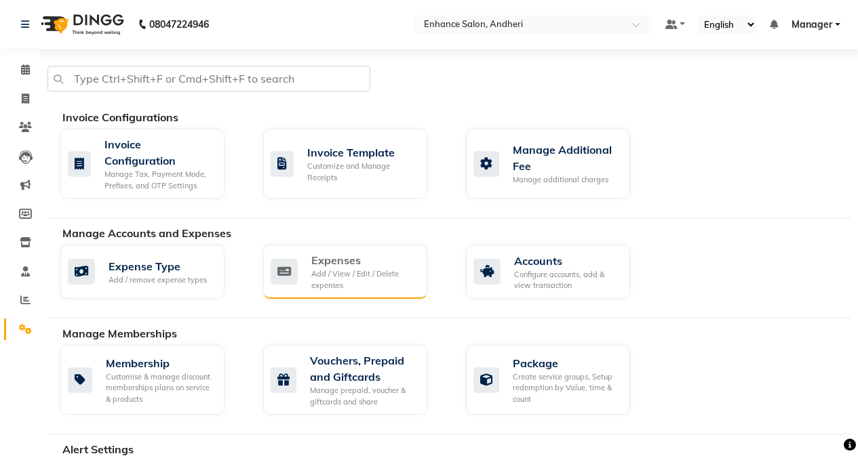
click at [370, 260] on div "Expenses" at bounding box center [363, 260] width 105 height 16
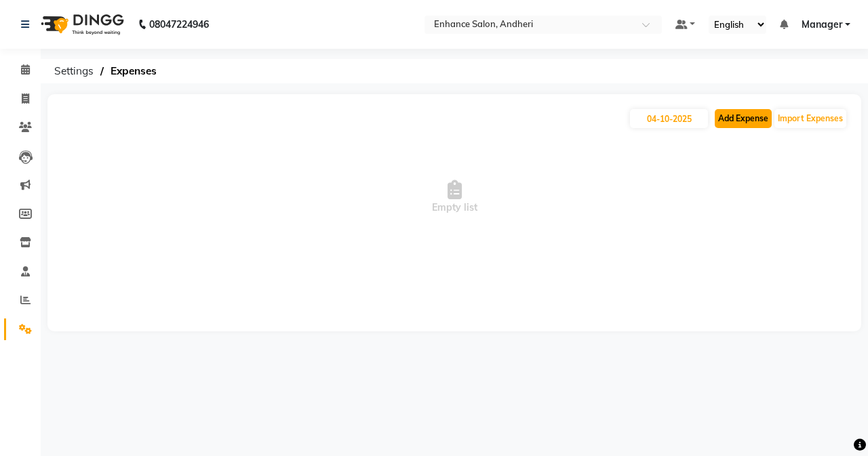
click at [683, 121] on button "Add Expense" at bounding box center [743, 118] width 57 height 19
select select "1"
select select "6324"
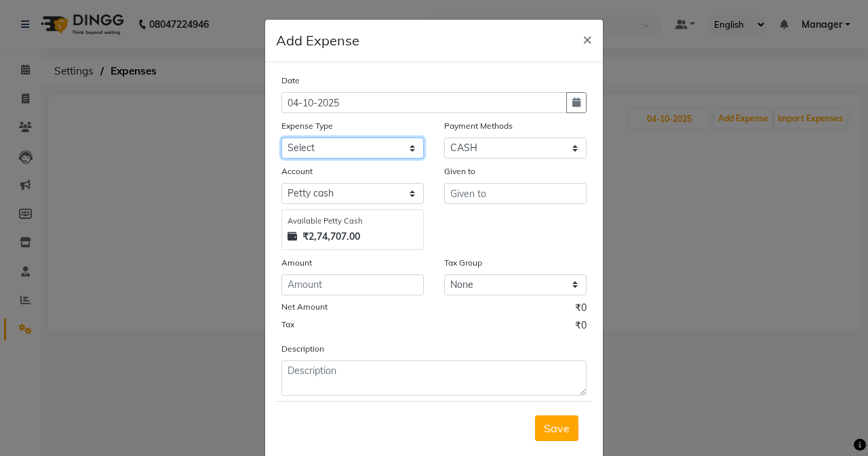
click at [351, 148] on select "Select Advance Salary Air Condition [PERSON_NAME] Aroma auto money Beauty Bazaa…" at bounding box center [352, 148] width 142 height 21
select select "18776"
click at [281, 138] on select "Select Advance Salary Air Condition [PERSON_NAME] Aroma auto money Beauty Bazaa…" at bounding box center [352, 148] width 142 height 21
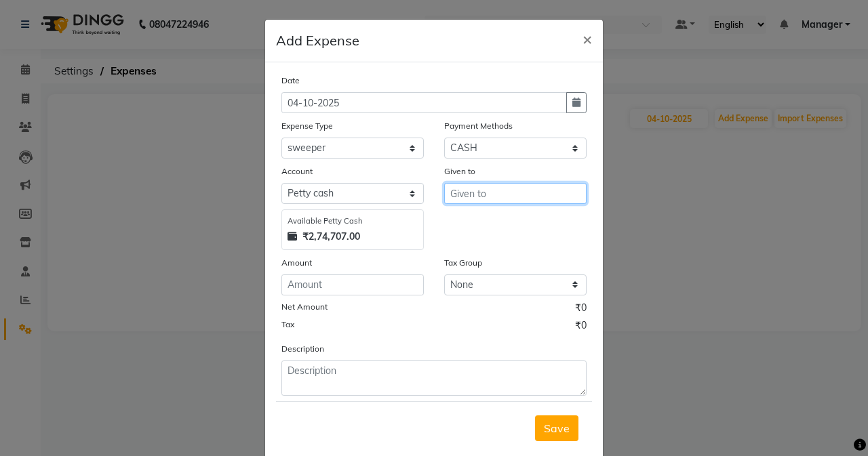
click at [467, 198] on input "text" at bounding box center [515, 193] width 142 height 21
type input "swepper"
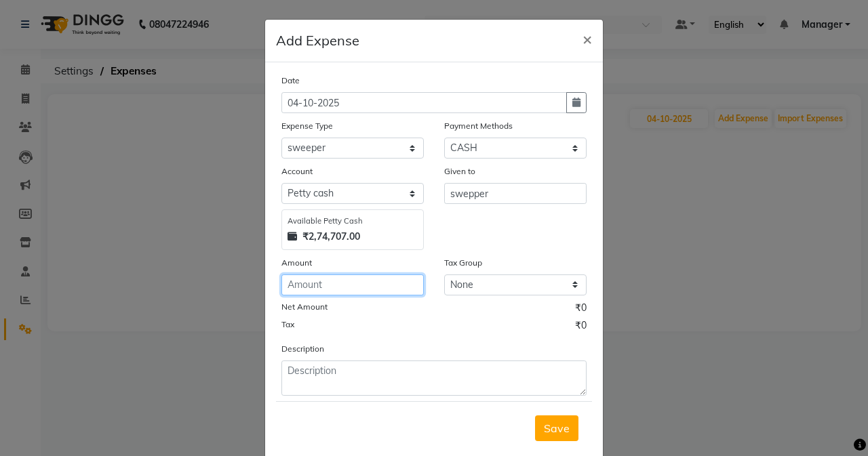
click at [382, 276] on input "number" at bounding box center [352, 285] width 142 height 21
type input "200"
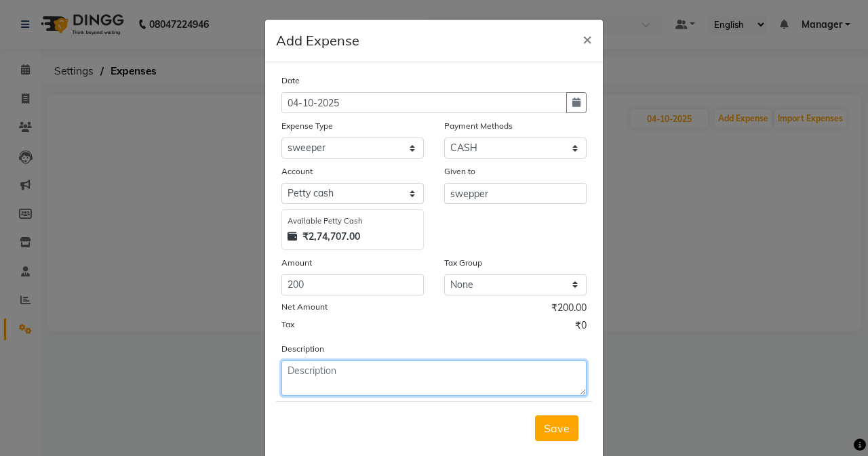
click at [391, 368] on textarea at bounding box center [433, 378] width 305 height 35
type textarea "Kachara"
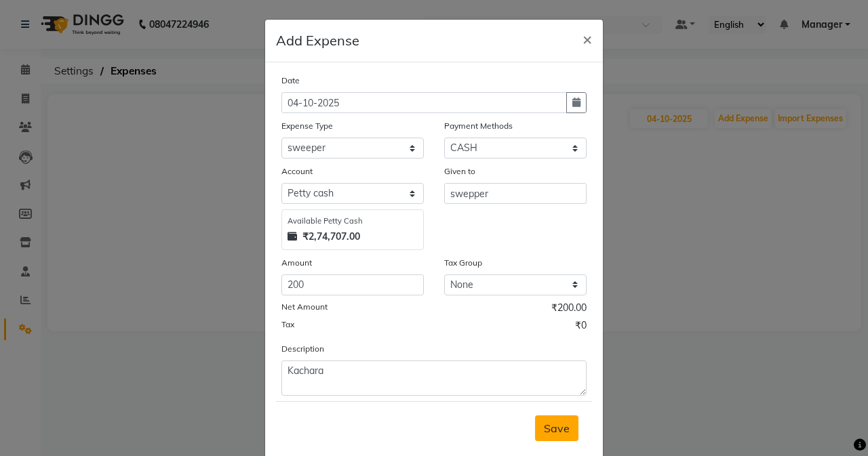
click at [539, 419] on button "Save" at bounding box center [556, 429] width 43 height 26
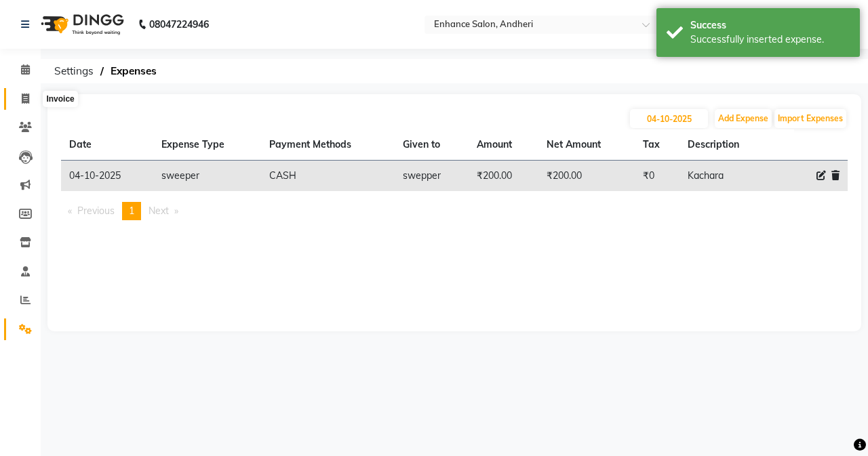
click at [25, 104] on span at bounding box center [26, 100] width 24 height 16
select select "service"
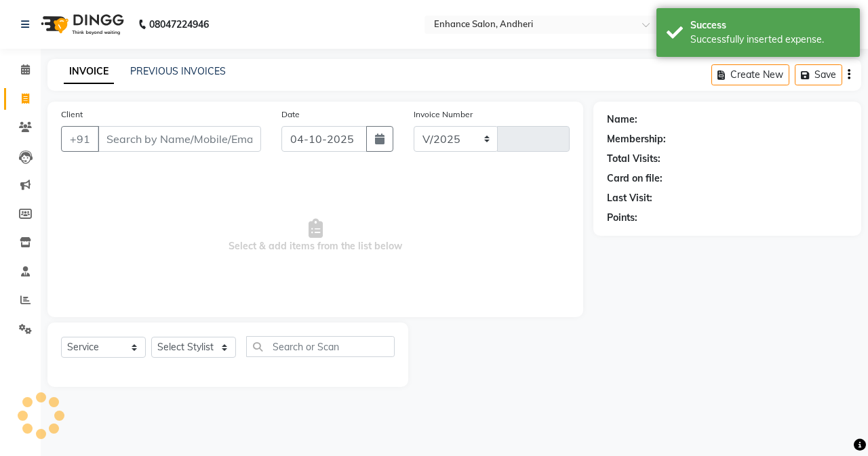
select select "7236"
type input "3217"
